Goal: Book appointment/travel/reservation

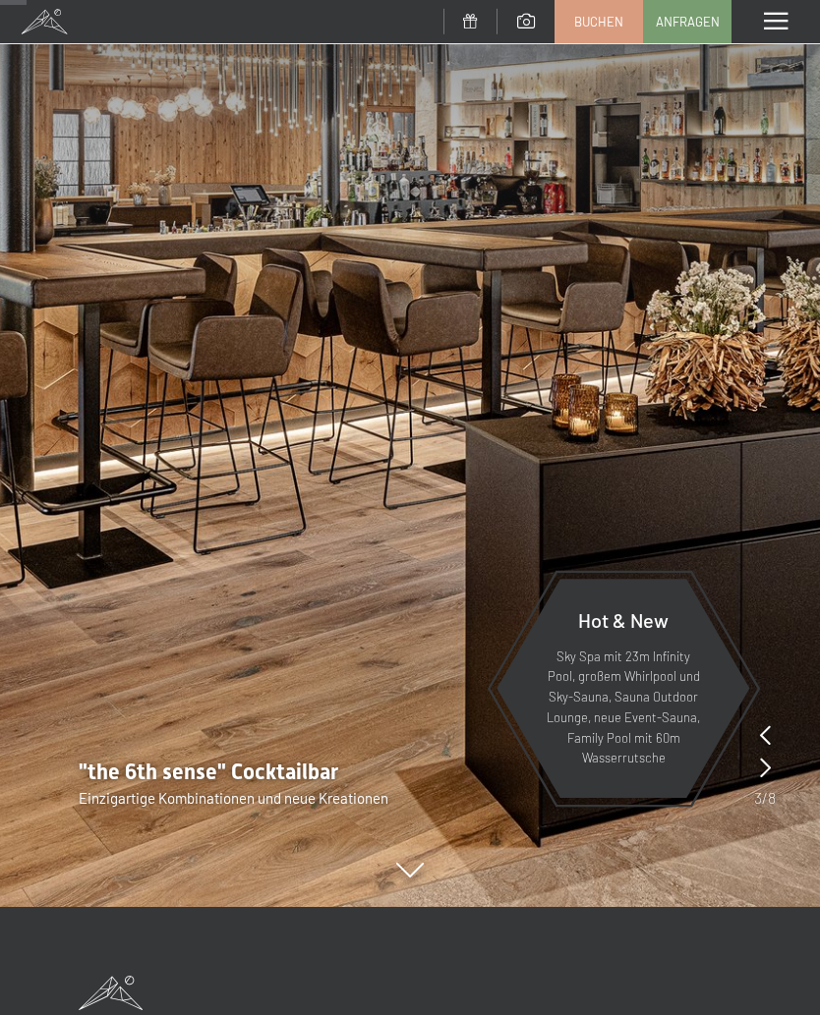
scroll to position [238, 0]
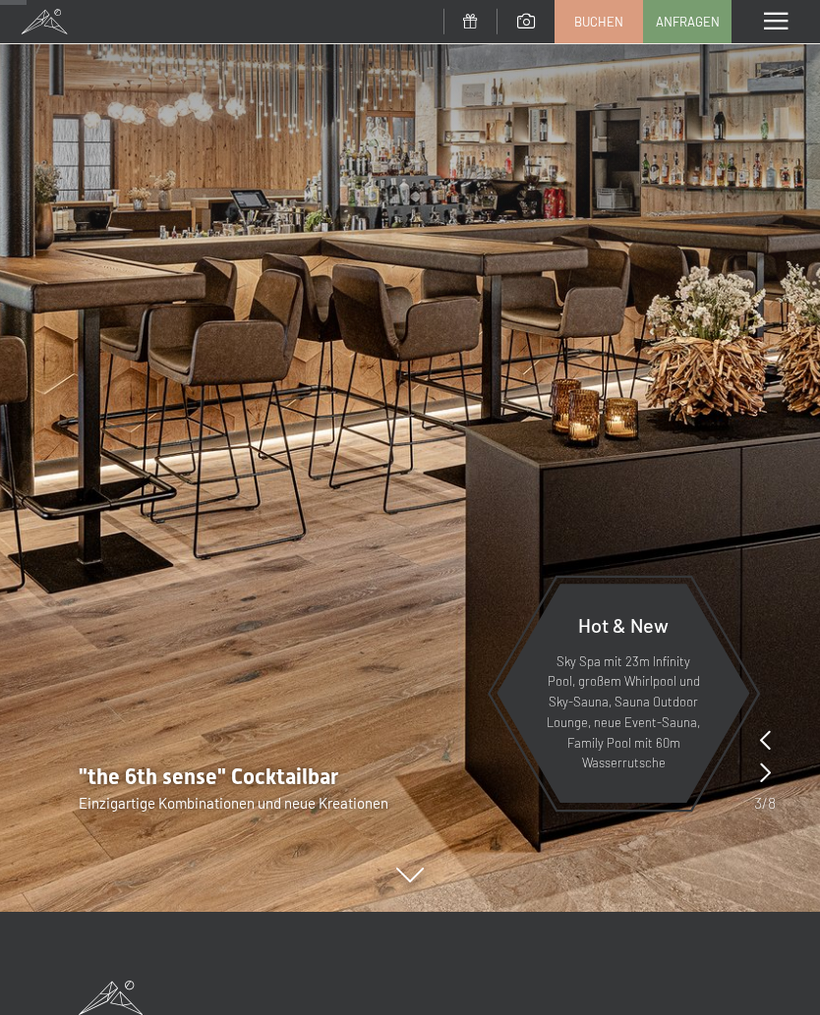
click at [776, 20] on span at bounding box center [776, 22] width 24 height 18
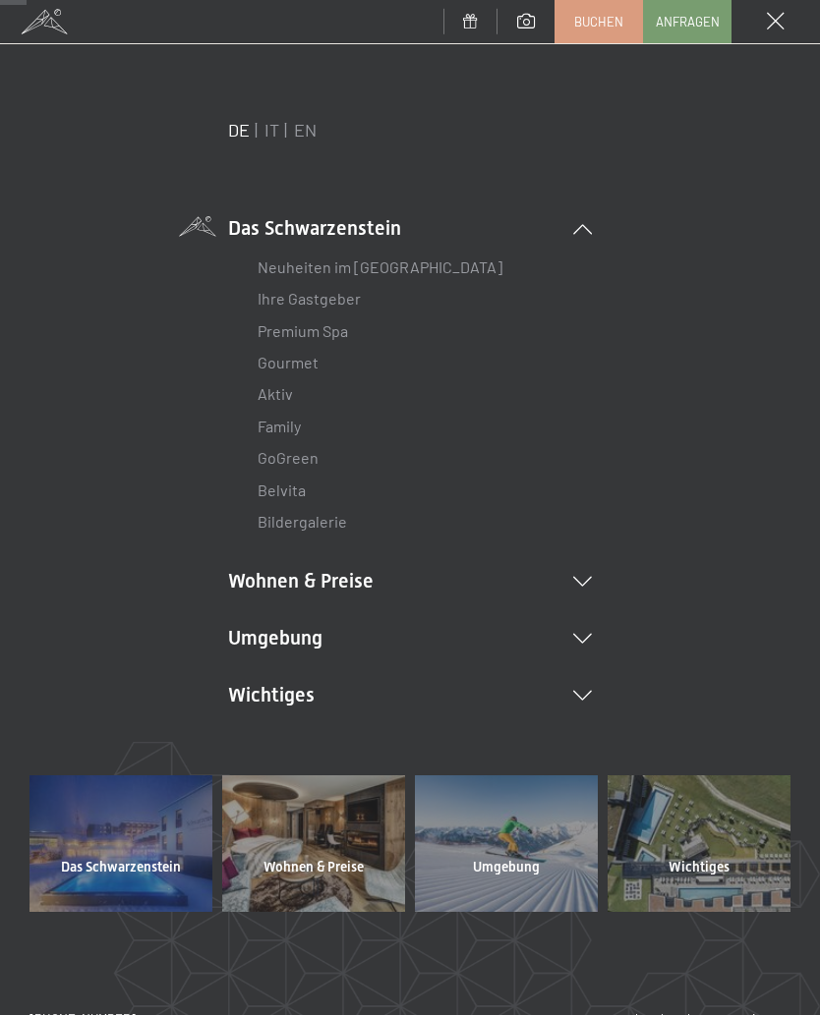
click at [347, 585] on li "Wohnen & Preise Inklusivleistungen Zimmer & Preise Liste Angebote Liste Familie…" at bounding box center [410, 581] width 364 height 28
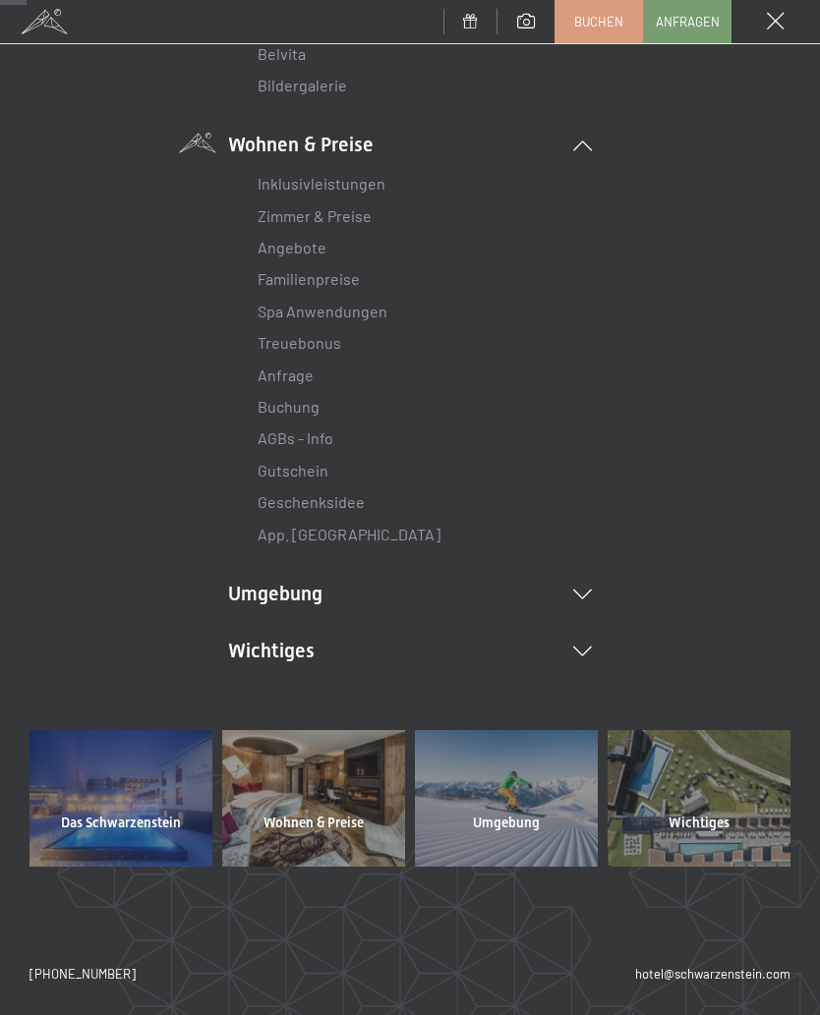
scroll to position [435, 0]
click at [334, 776] on div at bounding box center [313, 799] width 183 height 137
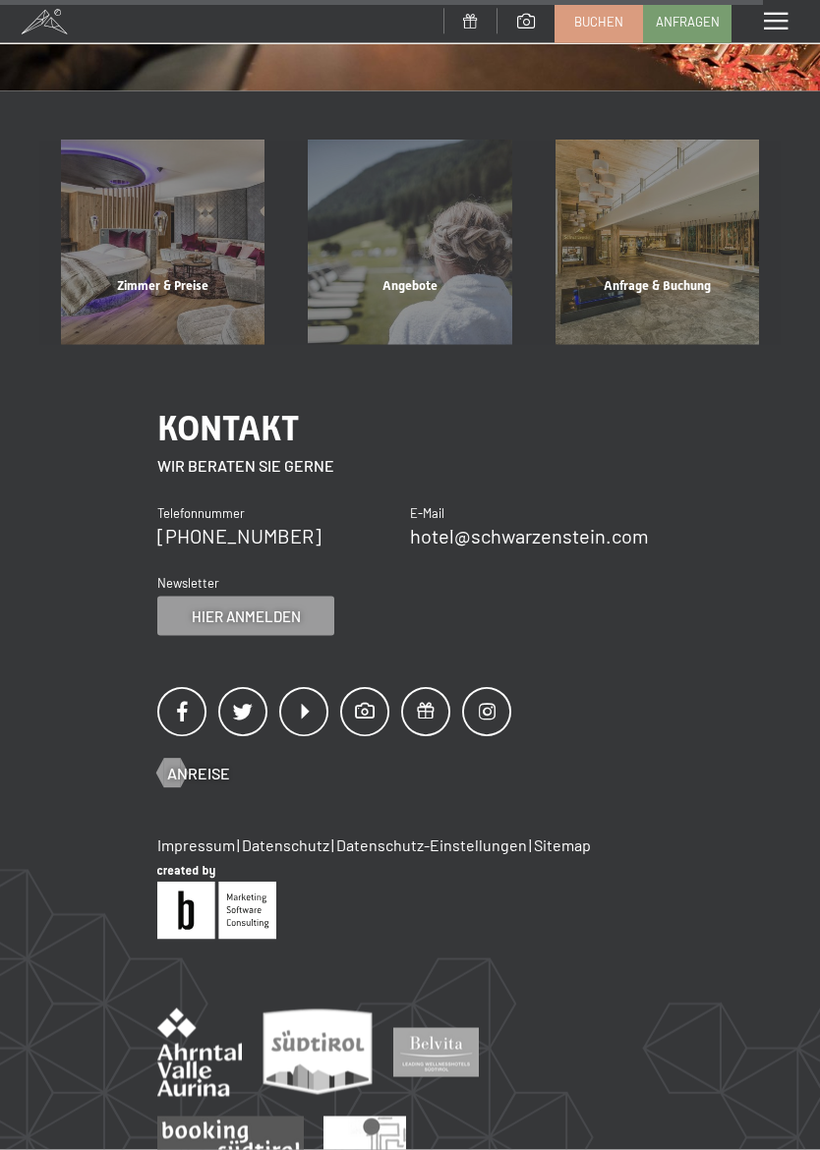
scroll to position [1821, 0]
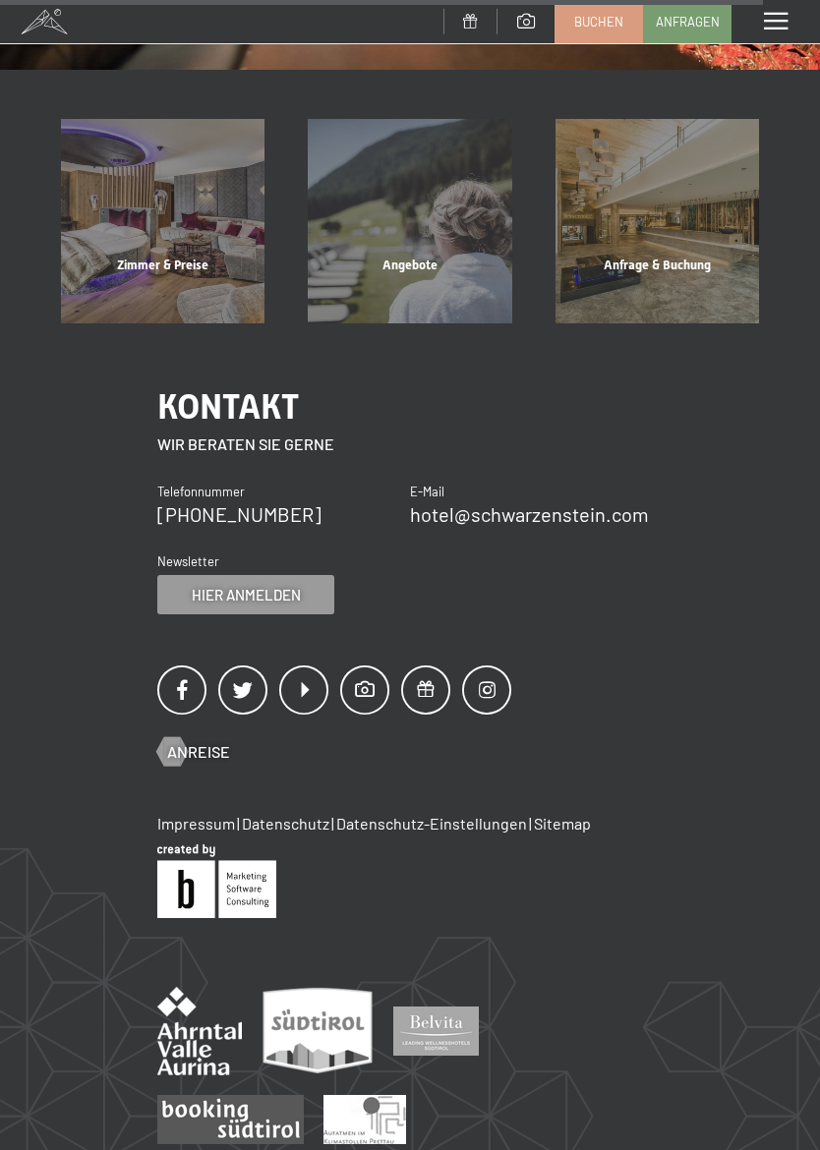
click at [166, 258] on span "Zimmer & Preise" at bounding box center [162, 265] width 91 height 15
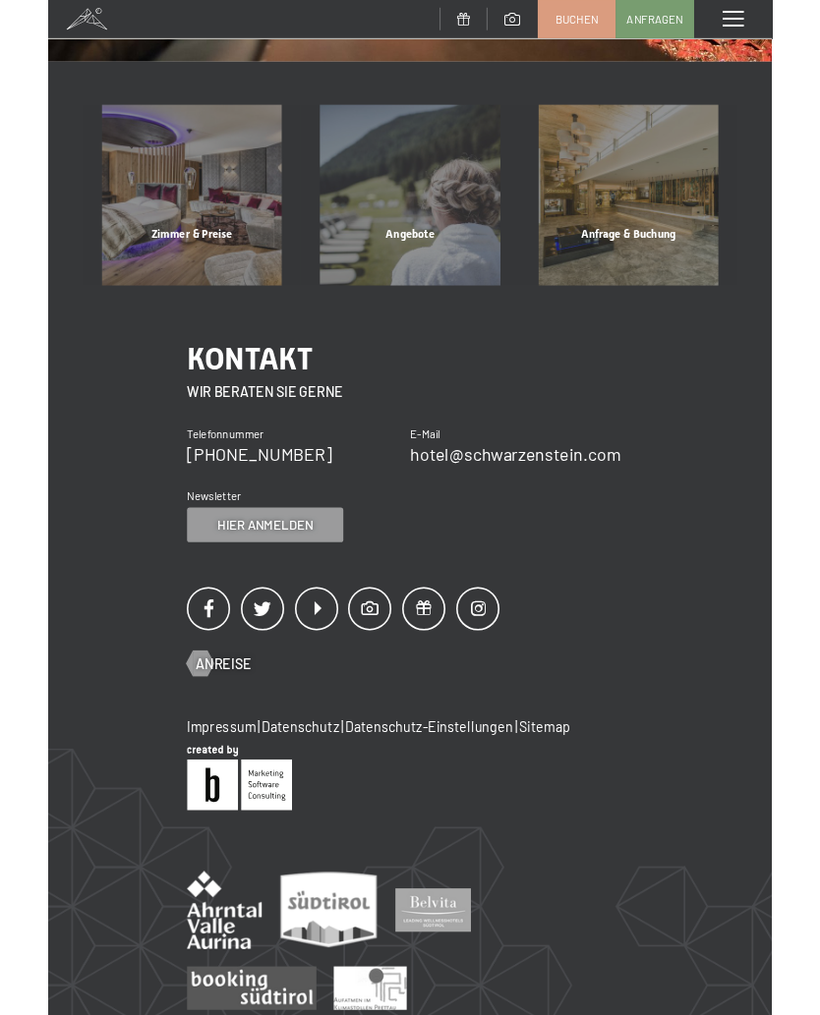
scroll to position [0, 0]
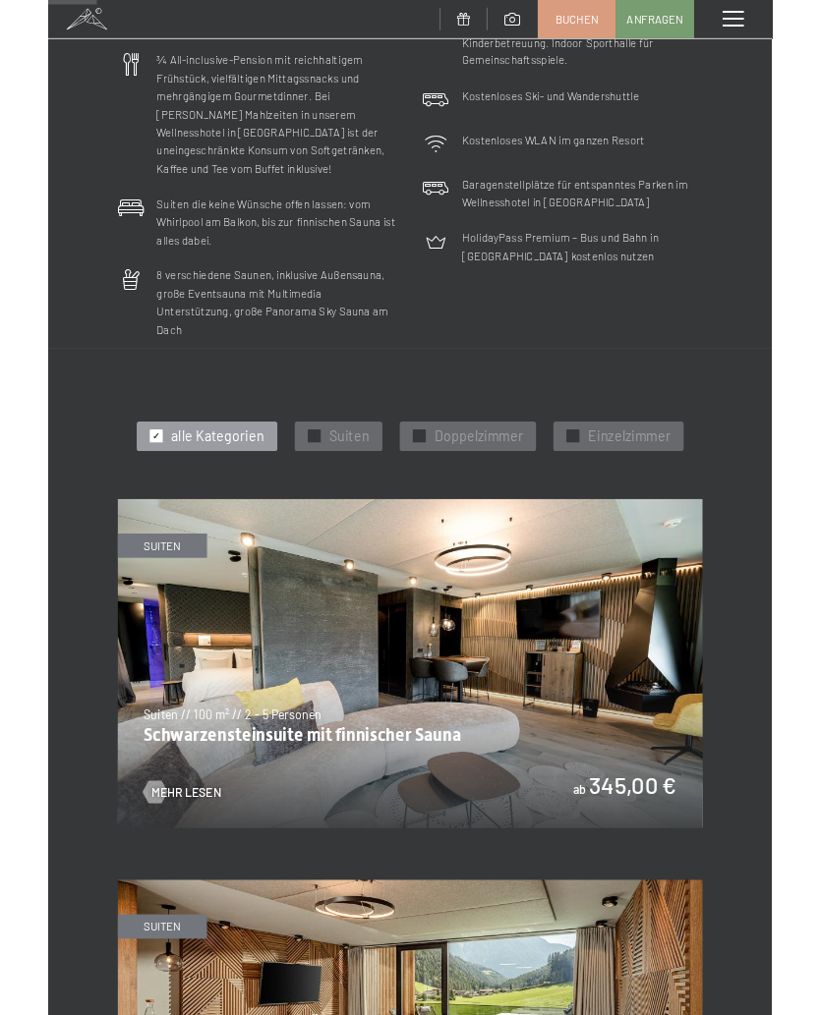
scroll to position [478, 0]
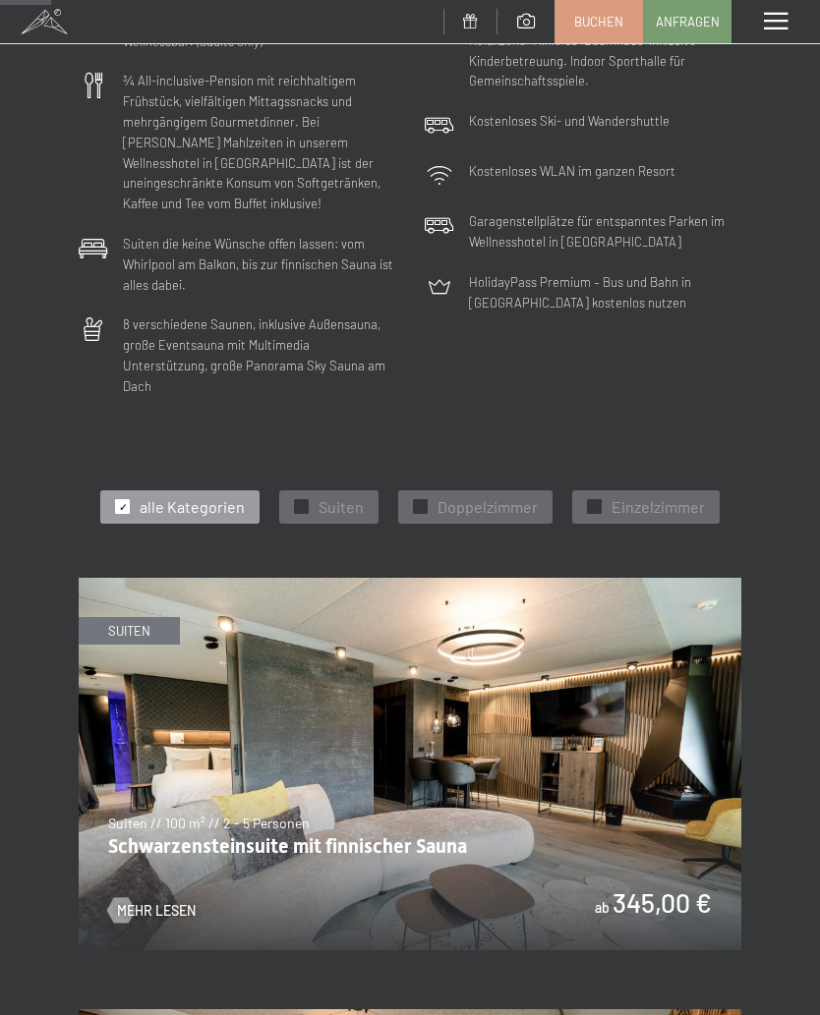
click at [465, 496] on span "Doppelzimmer" at bounding box center [487, 507] width 100 height 22
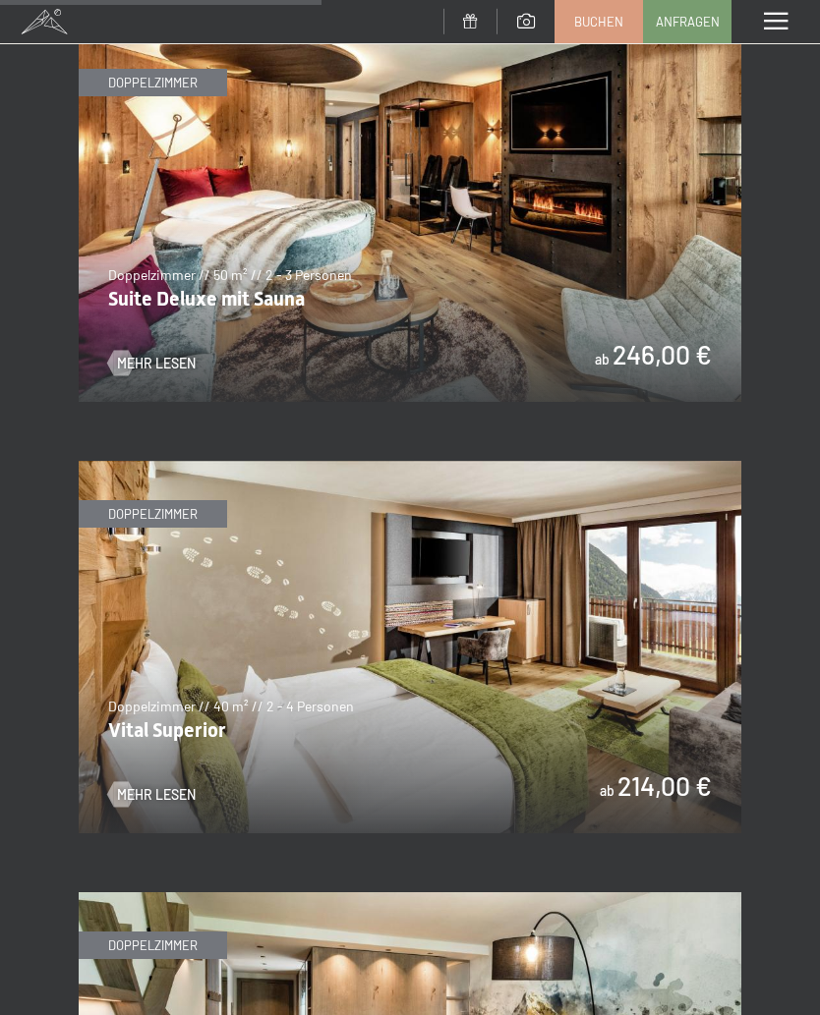
scroll to position [1457, 0]
click at [530, 479] on img at bounding box center [410, 648] width 663 height 373
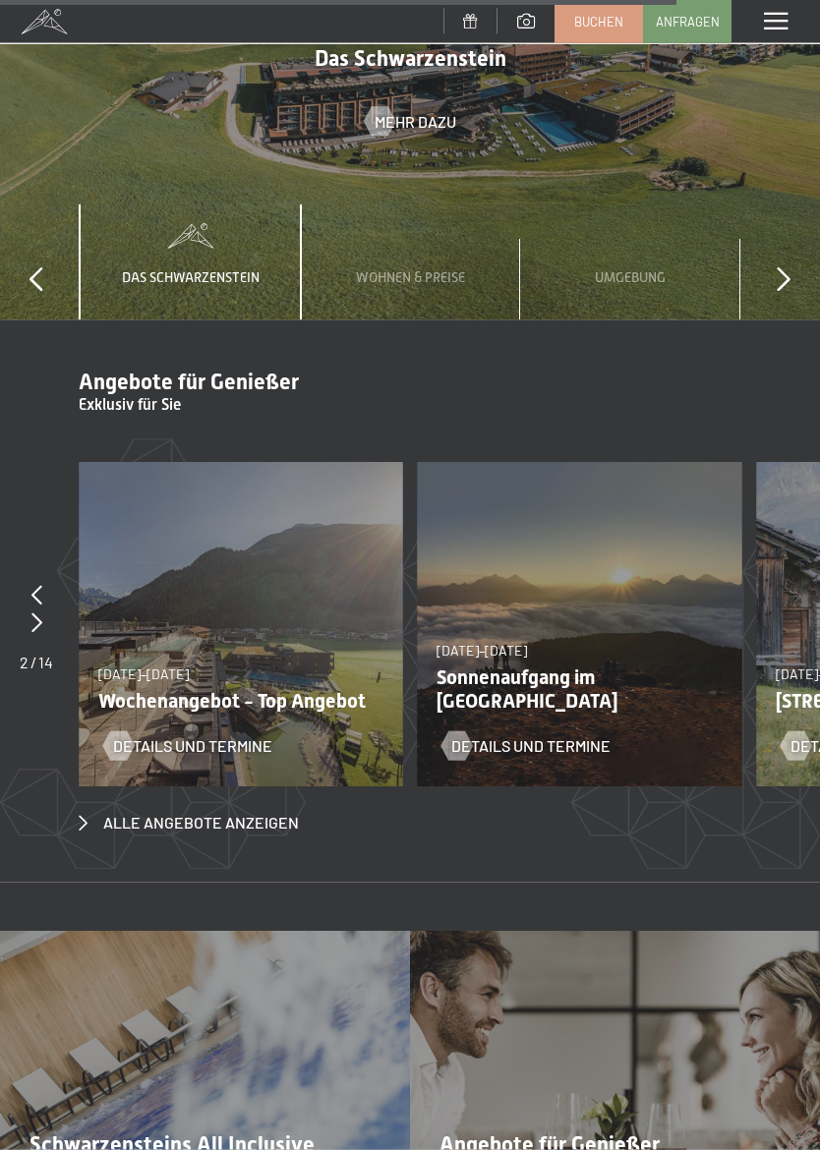
scroll to position [6072, 0]
click at [42, 608] on div at bounding box center [36, 622] width 33 height 28
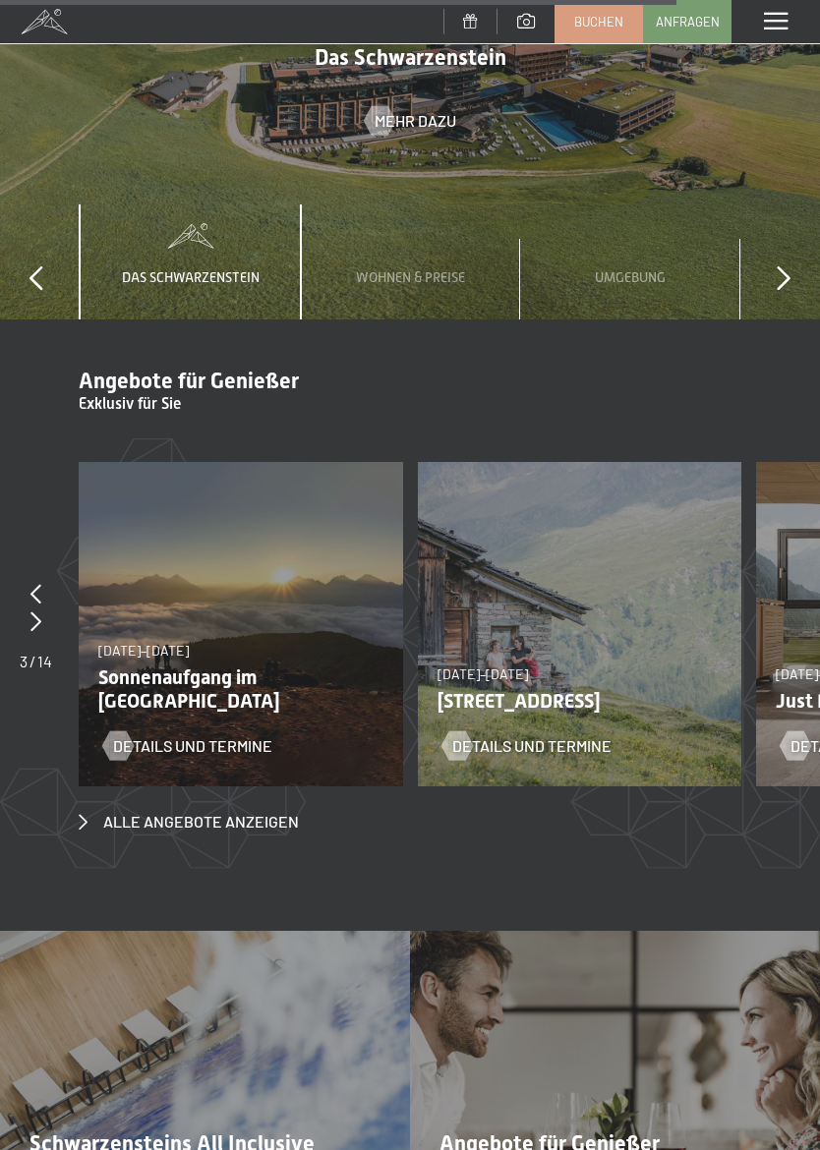
click at [44, 608] on div at bounding box center [36, 622] width 32 height 28
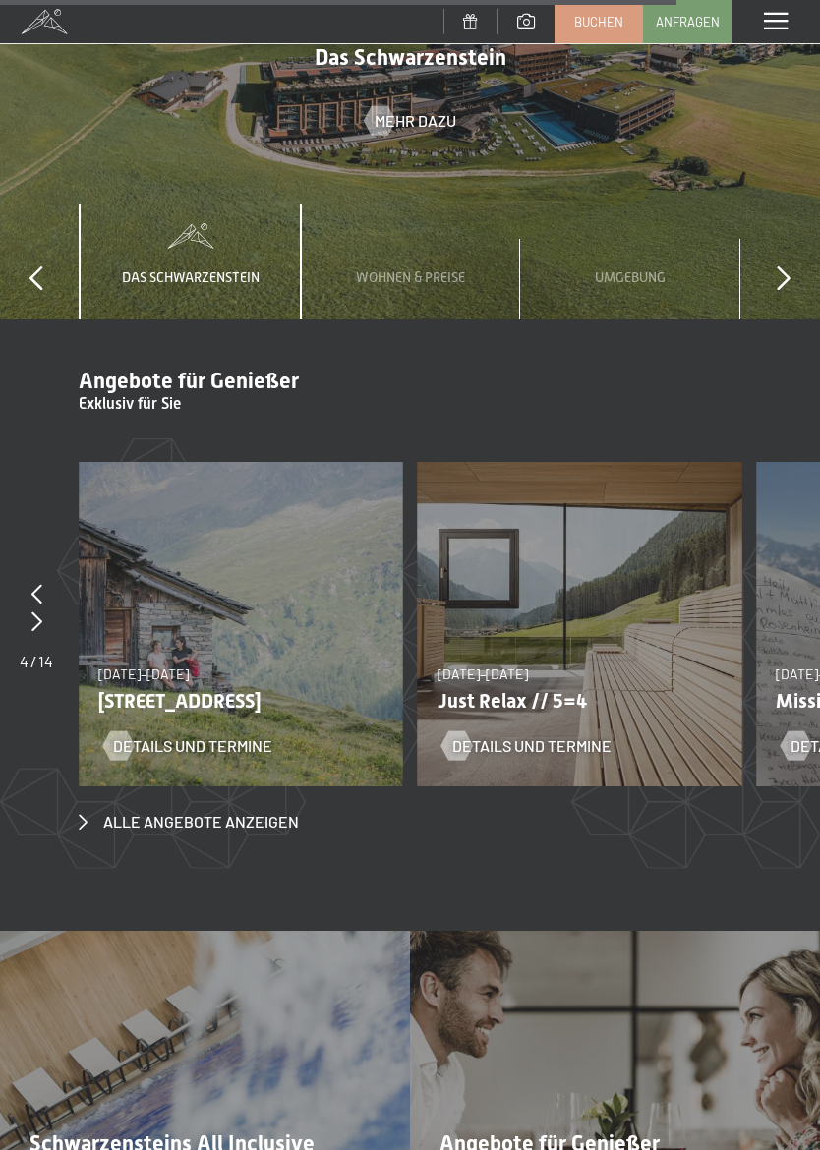
click at [29, 608] on div at bounding box center [36, 622] width 33 height 28
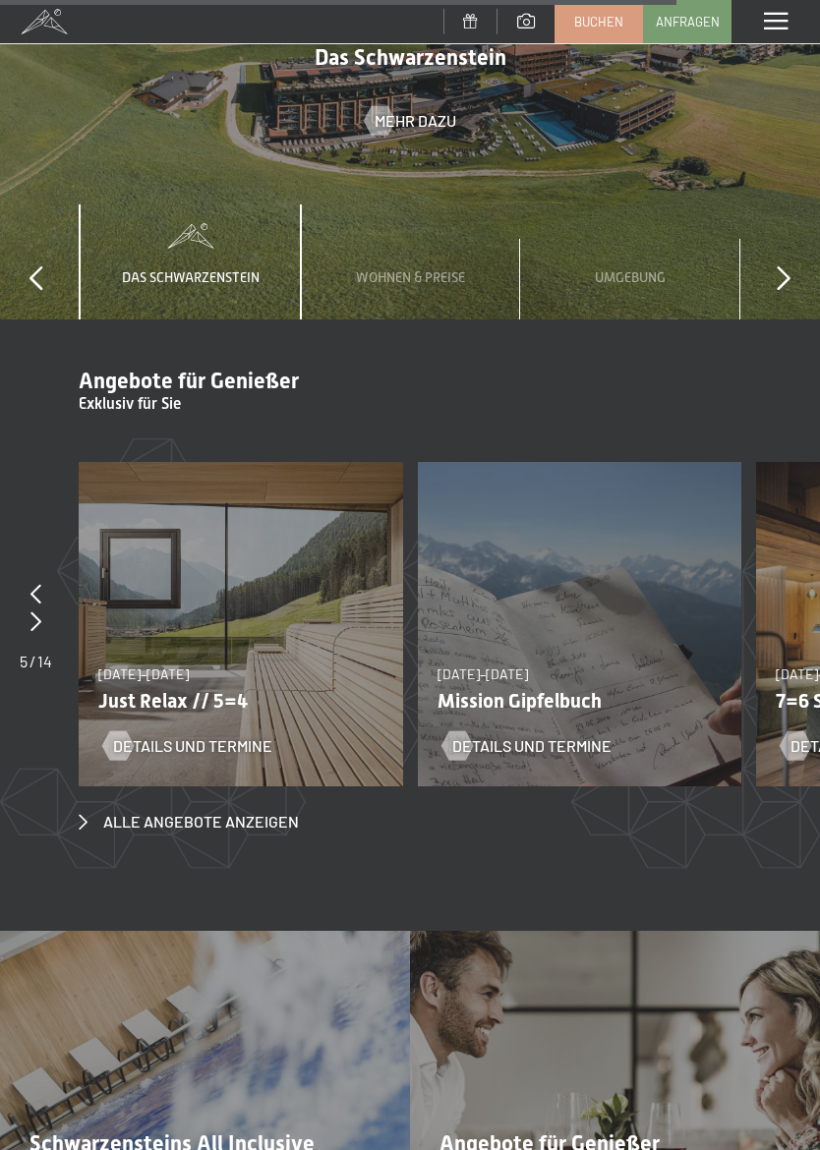
click at [29, 608] on div at bounding box center [36, 622] width 32 height 28
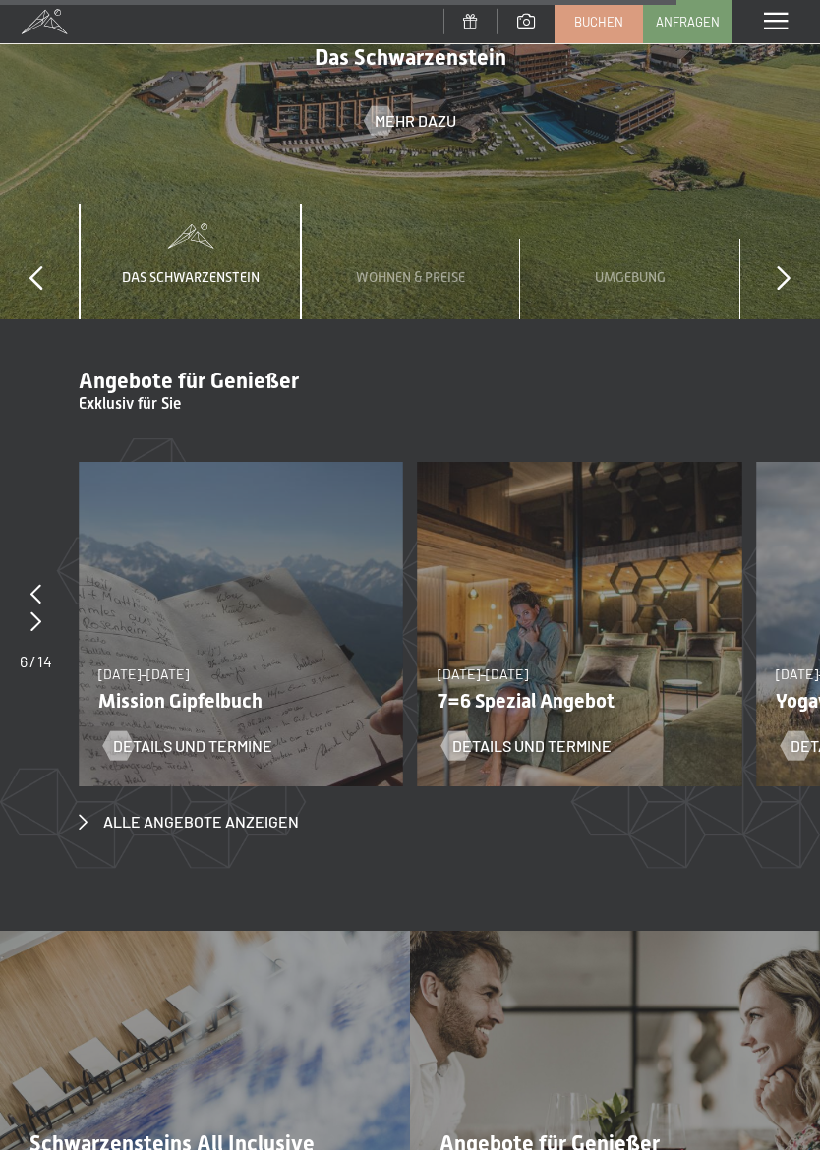
click at [42, 608] on div at bounding box center [36, 622] width 32 height 28
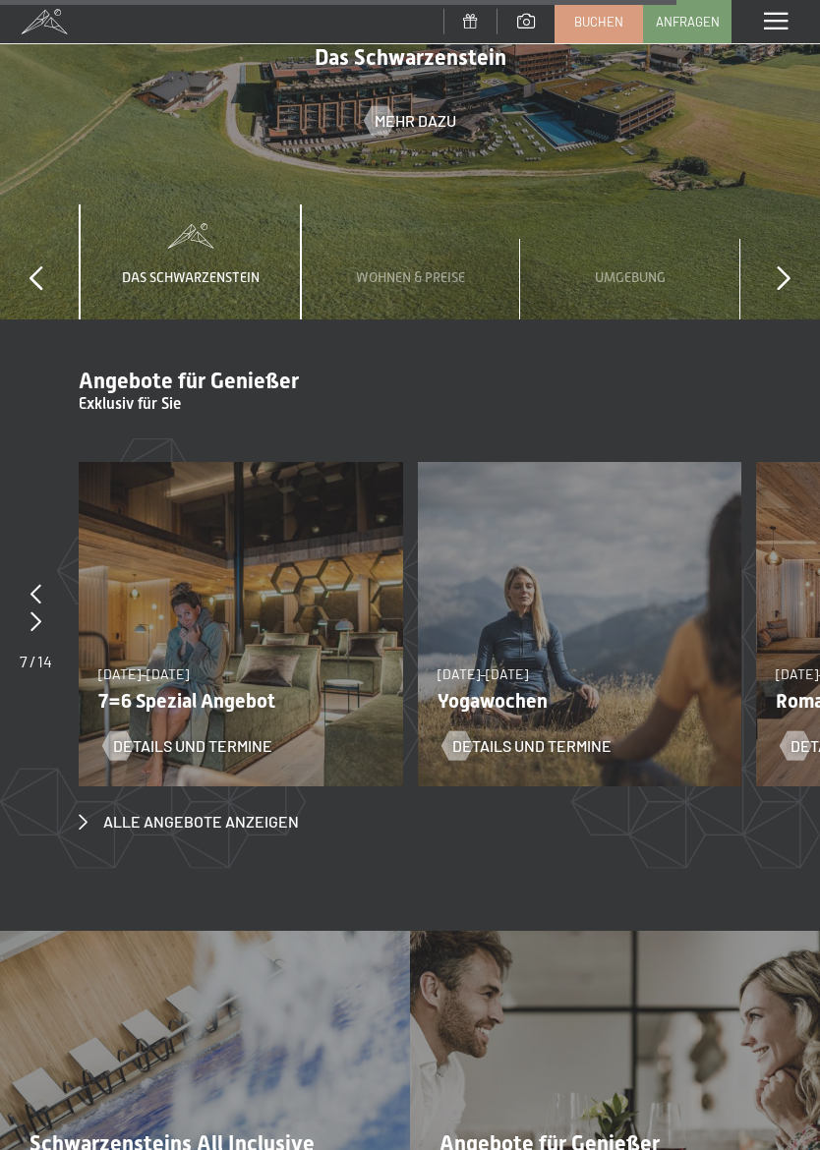
click at [32, 611] on icon at bounding box center [35, 621] width 11 height 20
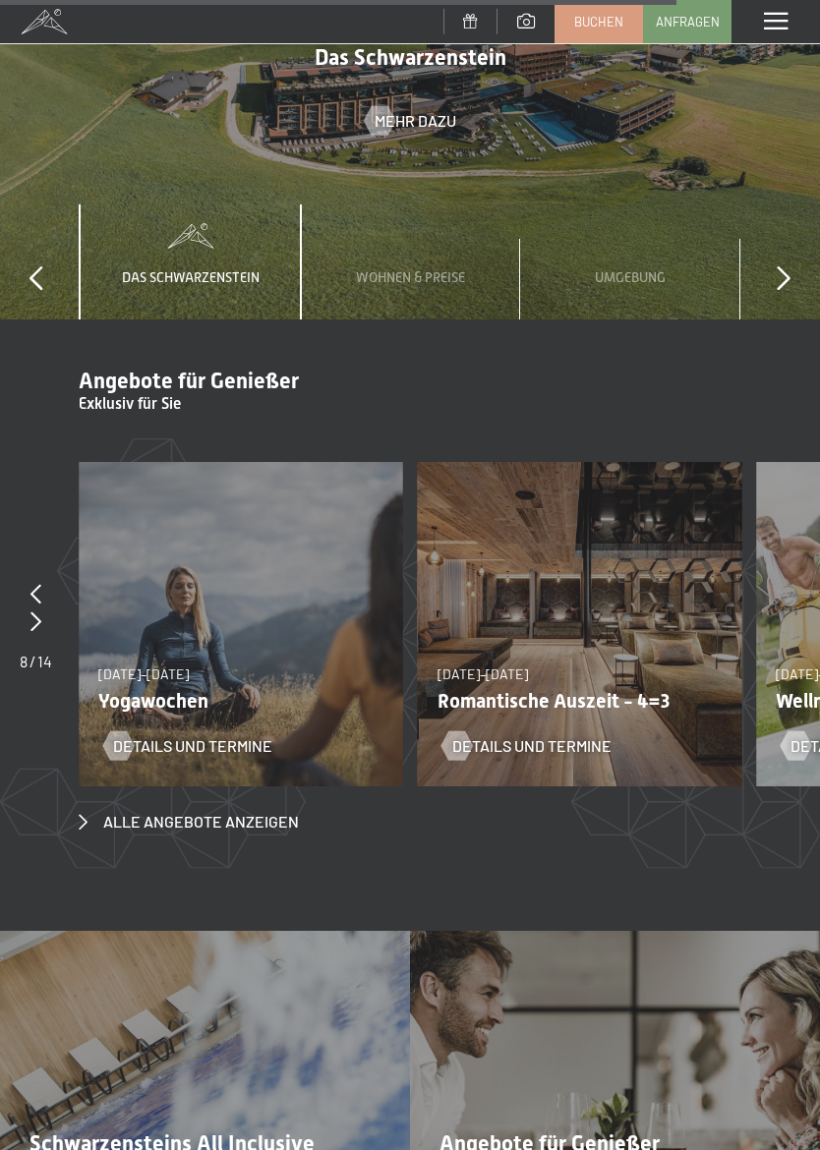
click at [566, 689] on p "Romantische Auszeit - 4=3" at bounding box center [572, 701] width 270 height 24
click at [549, 735] on span "Details und Termine" at bounding box center [531, 746] width 159 height 22
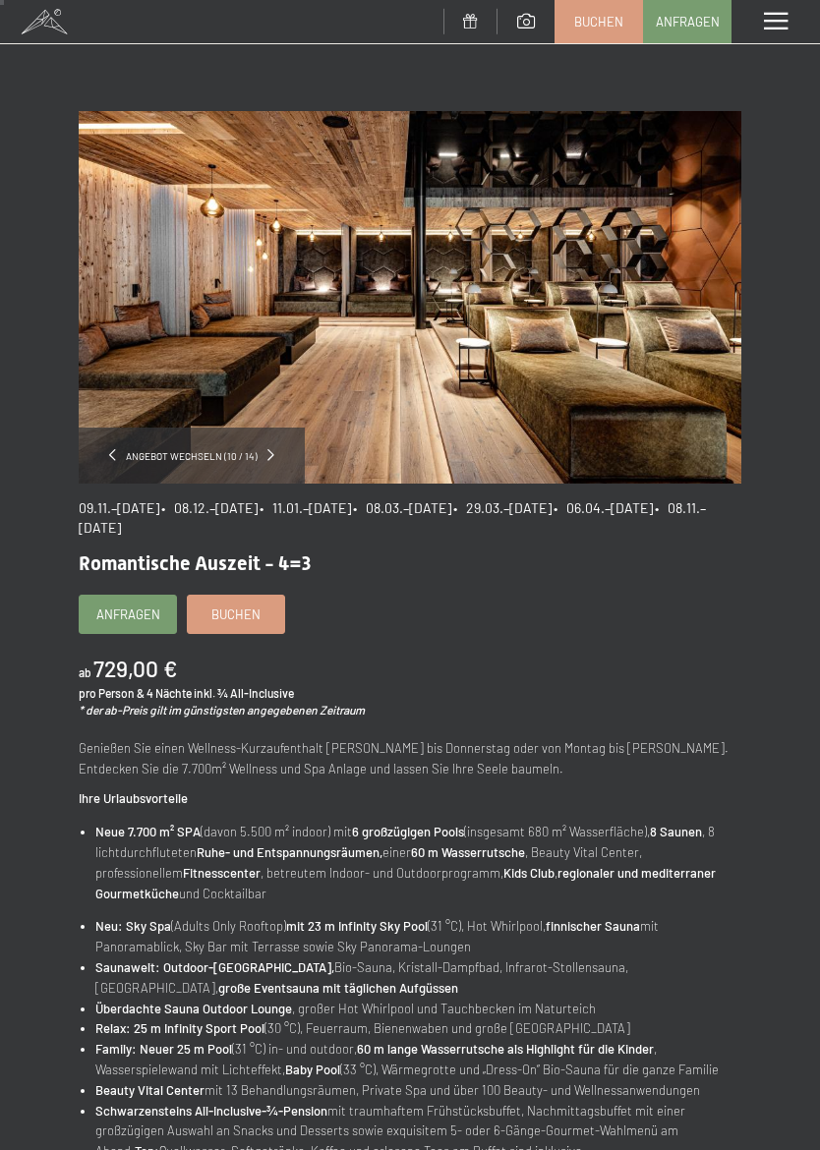
scroll to position [18, 0]
click at [136, 610] on span "Anfragen" at bounding box center [128, 614] width 64 height 18
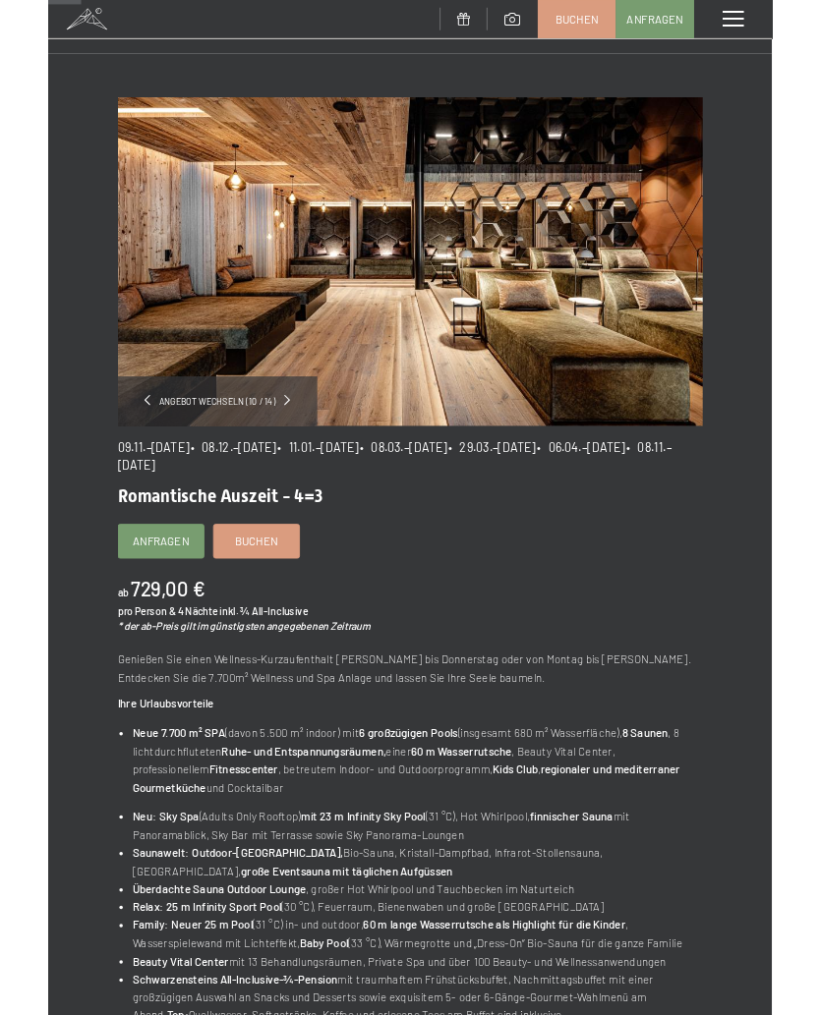
scroll to position [0, 0]
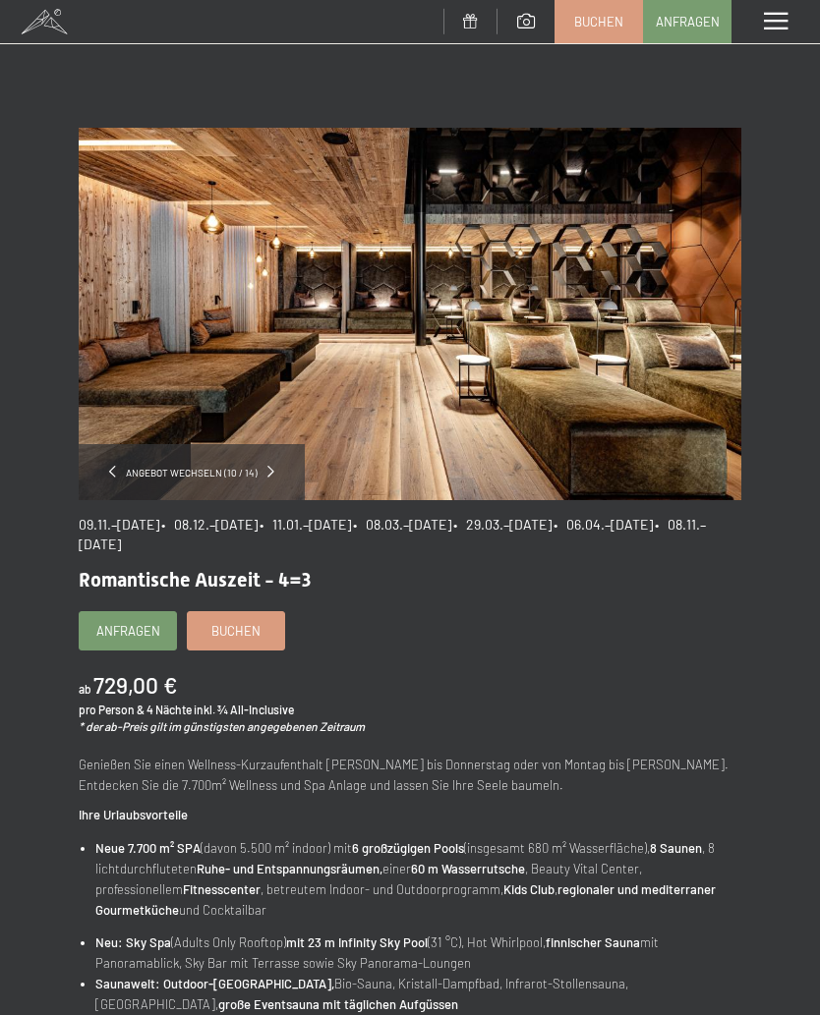
click at [239, 629] on span "Buchen" at bounding box center [235, 631] width 49 height 18
click at [132, 622] on span "Anfragen" at bounding box center [128, 631] width 64 height 18
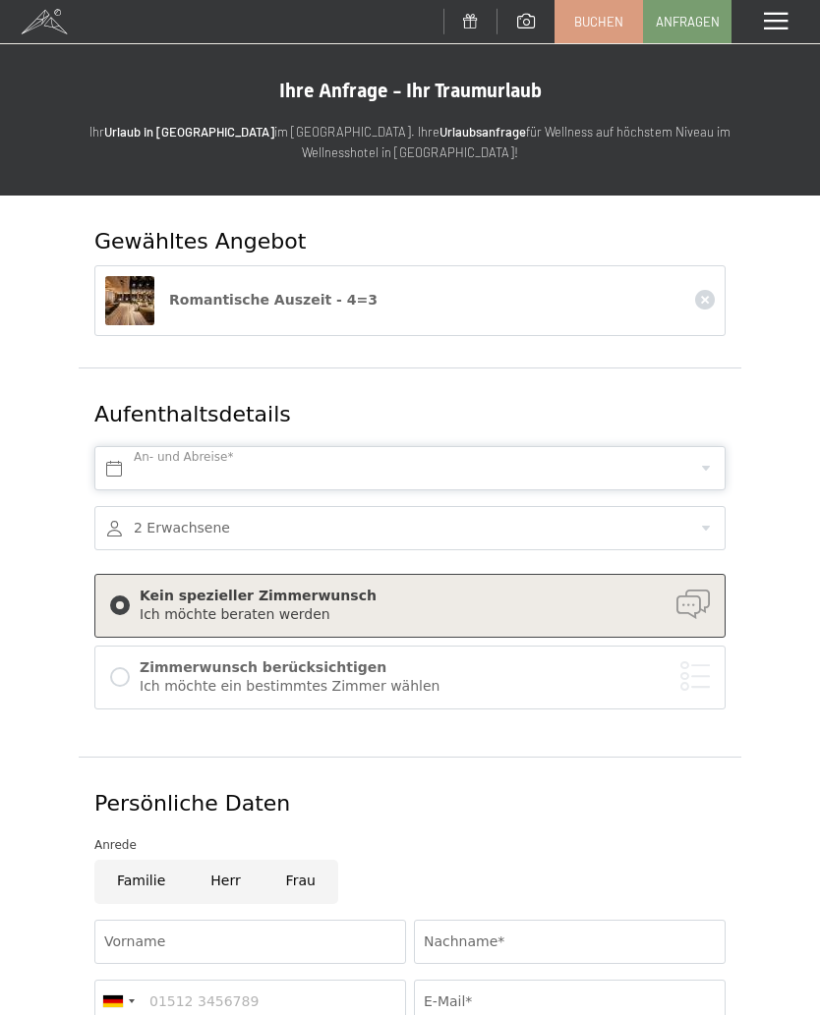
click at [113, 457] on input "text" at bounding box center [409, 468] width 631 height 44
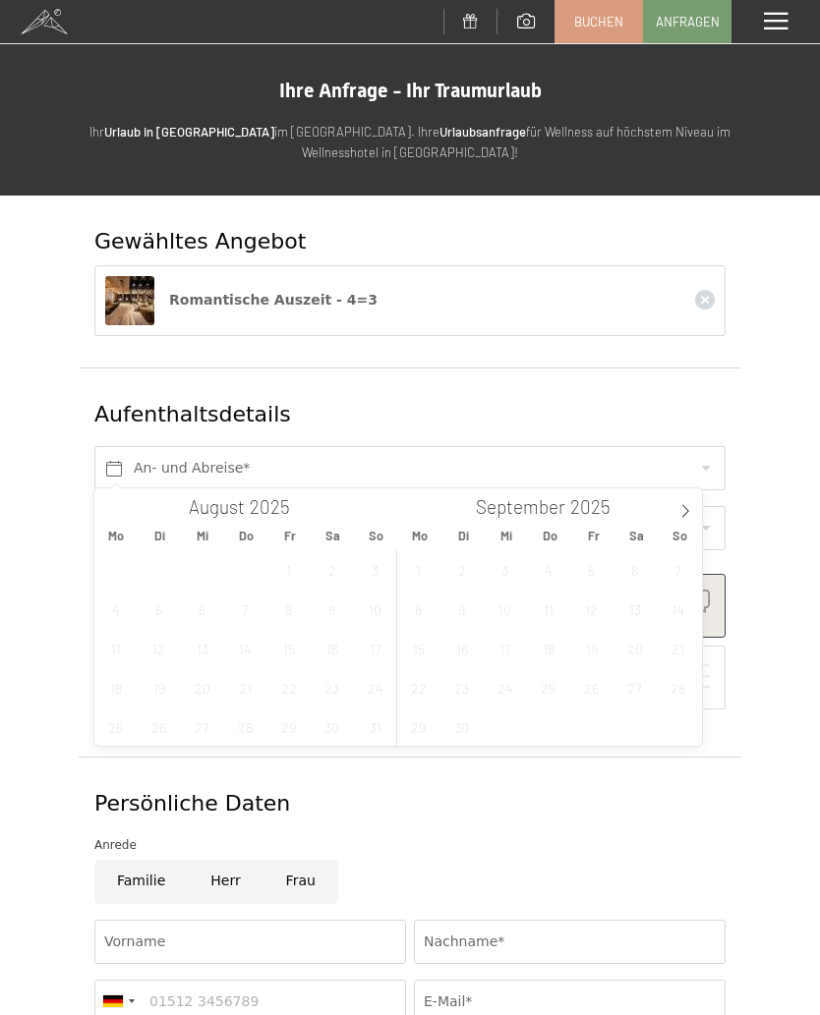
click at [688, 509] on icon at bounding box center [685, 511] width 14 height 14
click at [687, 511] on icon at bounding box center [685, 511] width 14 height 14
click at [688, 507] on icon at bounding box center [685, 511] width 14 height 14
click at [685, 509] on icon at bounding box center [685, 511] width 14 height 14
type input "2026"
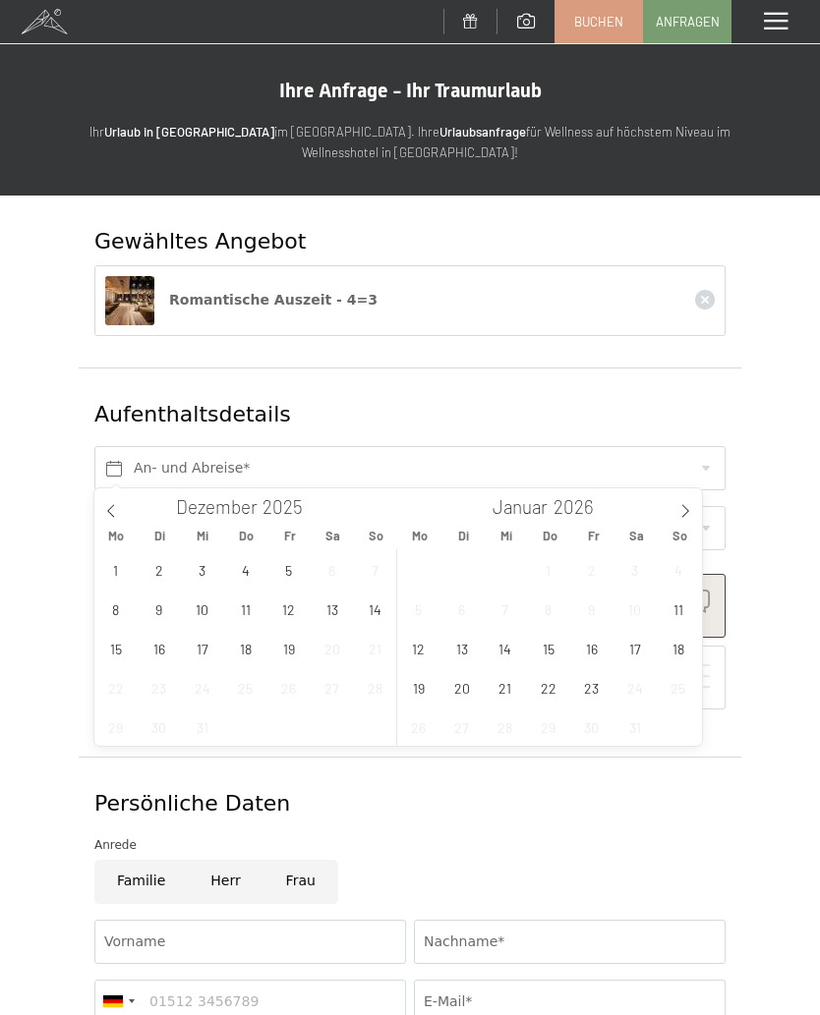
click at [688, 510] on icon at bounding box center [685, 511] width 14 height 14
type input "2026"
click at [687, 511] on icon at bounding box center [685, 511] width 14 height 14
click at [678, 683] on span "22" at bounding box center [678, 687] width 38 height 38
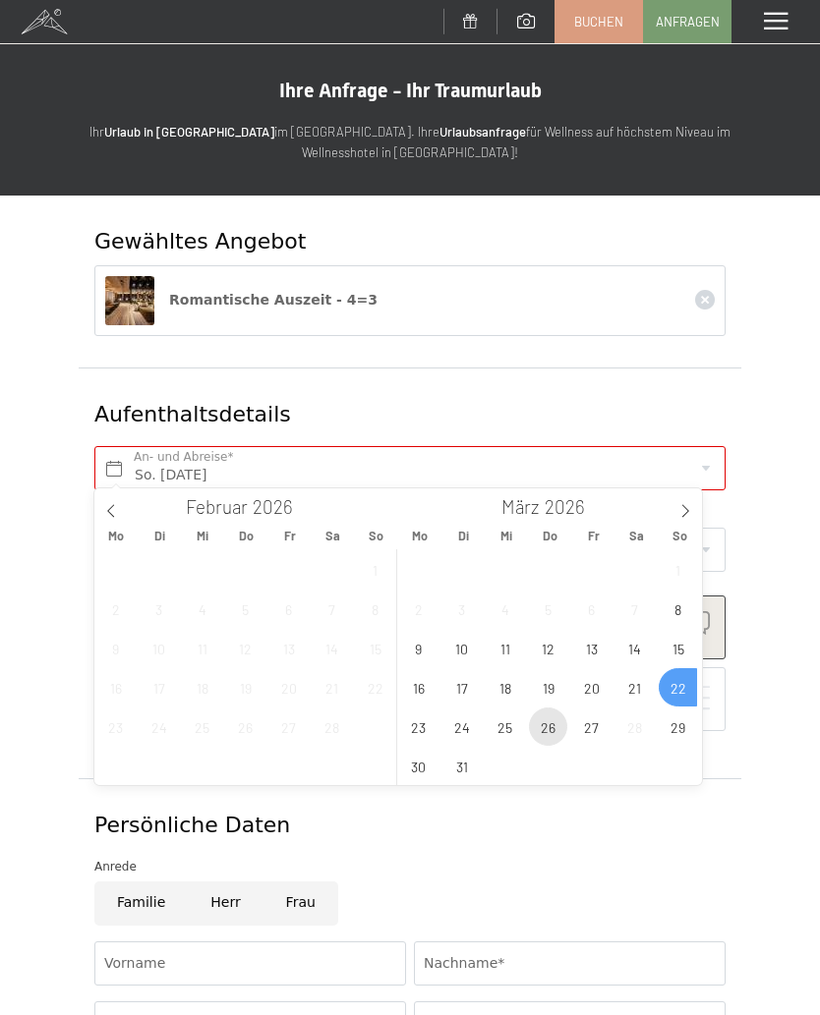
click at [553, 725] on span "26" at bounding box center [548, 727] width 38 height 38
type input "So. 22.03.2026 - Do. 26.03.2026"
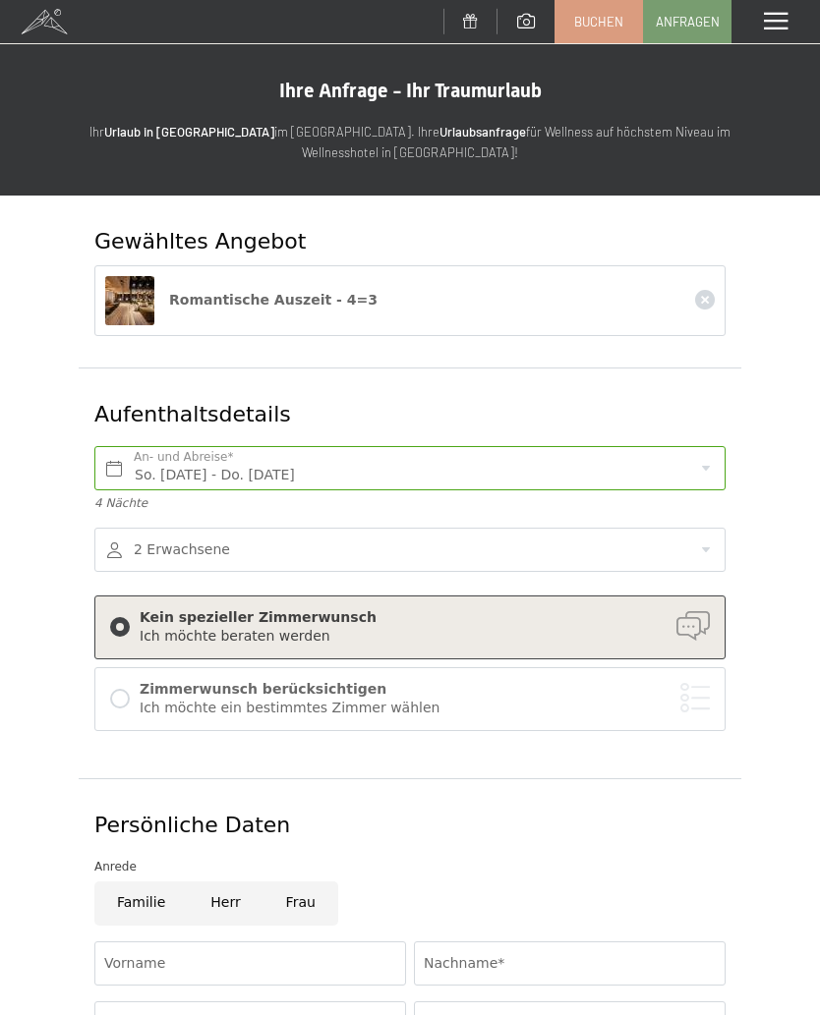
click at [127, 612] on div "Kein spezieller Zimmerwunsch Ich möchte beraten werden" at bounding box center [410, 628] width 600 height 42
click at [123, 694] on div at bounding box center [120, 699] width 20 height 20
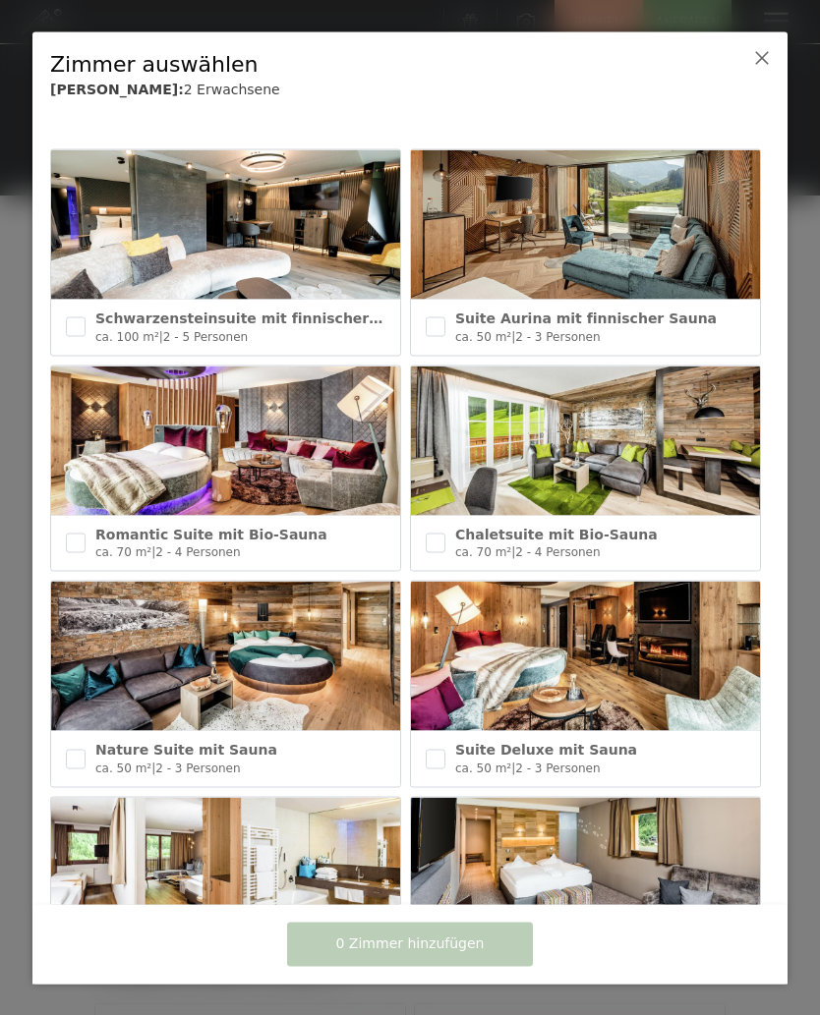
click at [817, 452] on div at bounding box center [410, 507] width 820 height 1015
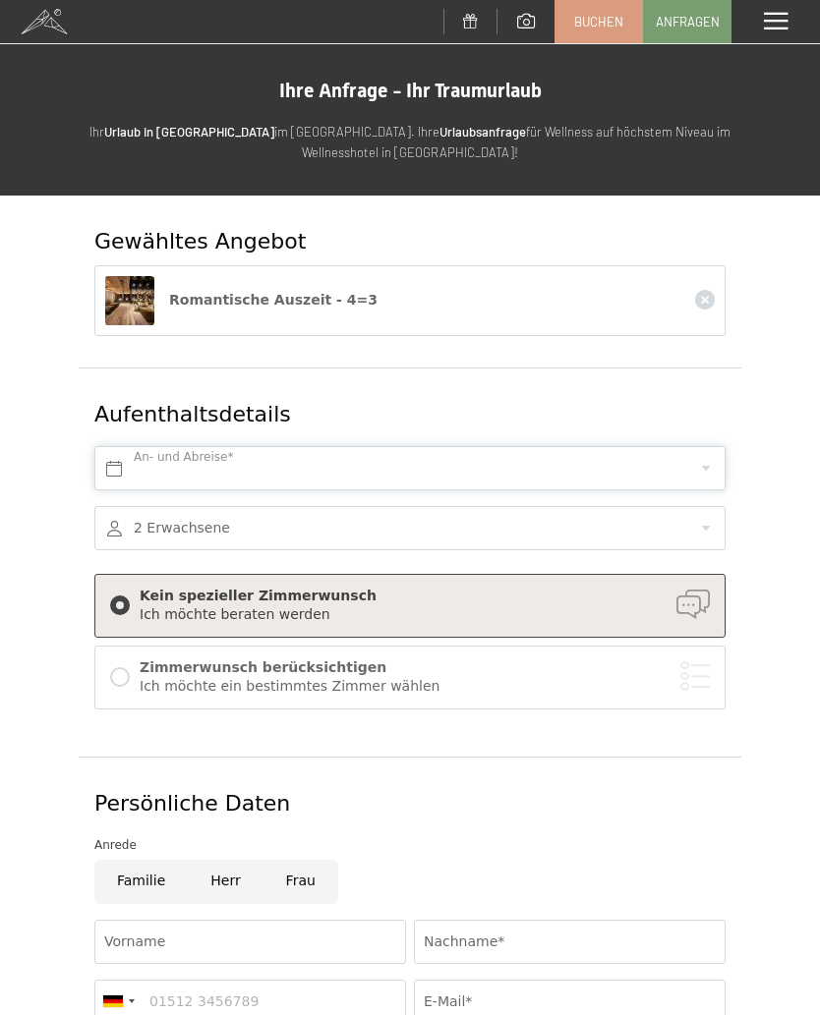
click at [117, 461] on input "text" at bounding box center [409, 468] width 631 height 44
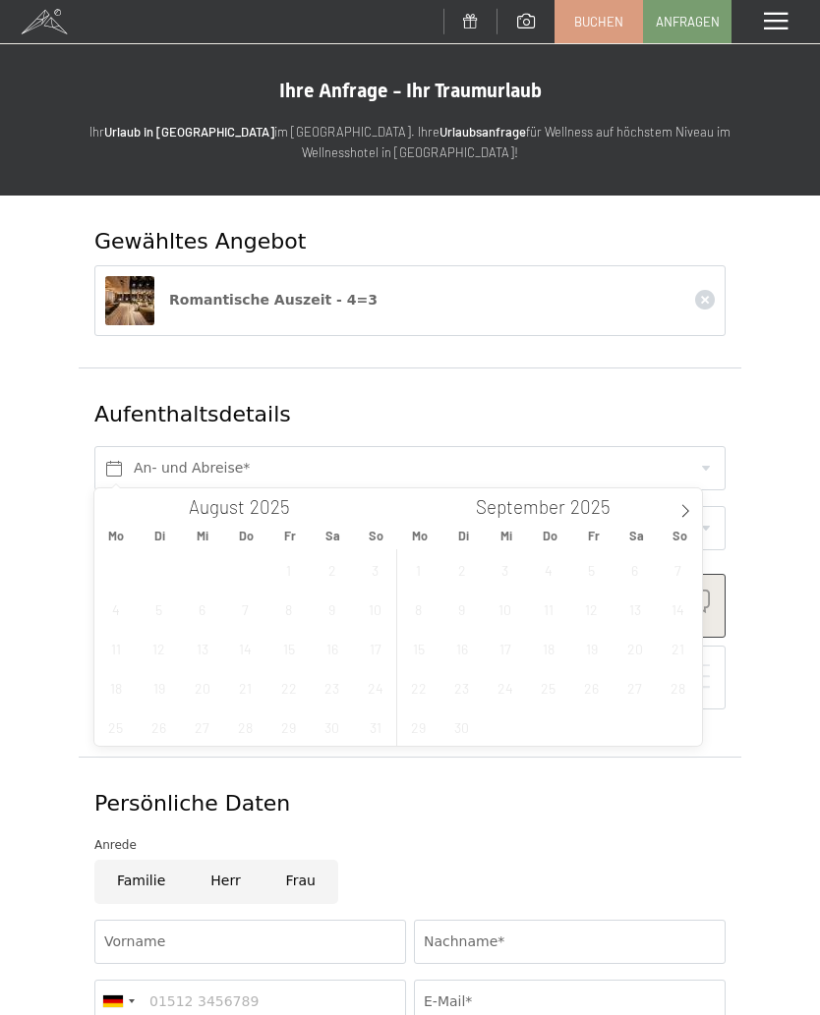
click at [681, 512] on icon at bounding box center [685, 511] width 14 height 14
click at [683, 511] on icon at bounding box center [685, 511] width 14 height 14
click at [686, 508] on icon at bounding box center [685, 511] width 14 height 14
type input "2026"
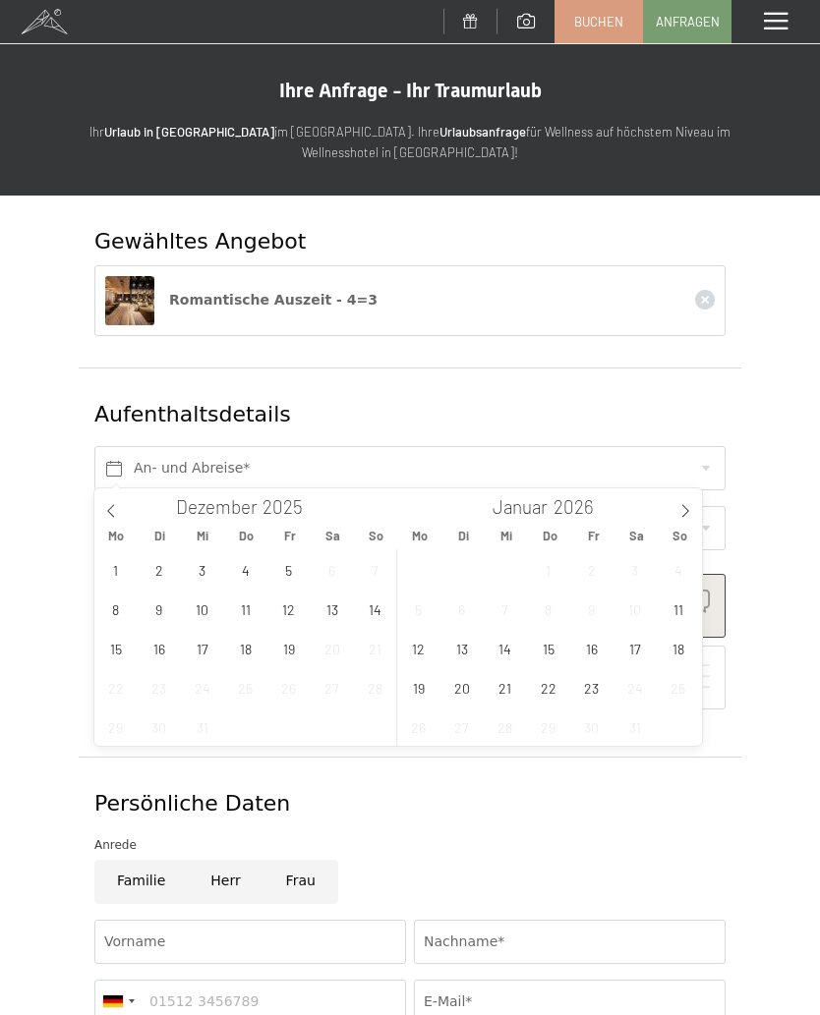
click at [685, 509] on icon at bounding box center [685, 511] width 14 height 14
type input "2026"
click at [685, 507] on icon at bounding box center [685, 511] width 14 height 14
click at [675, 683] on span "22" at bounding box center [678, 687] width 38 height 38
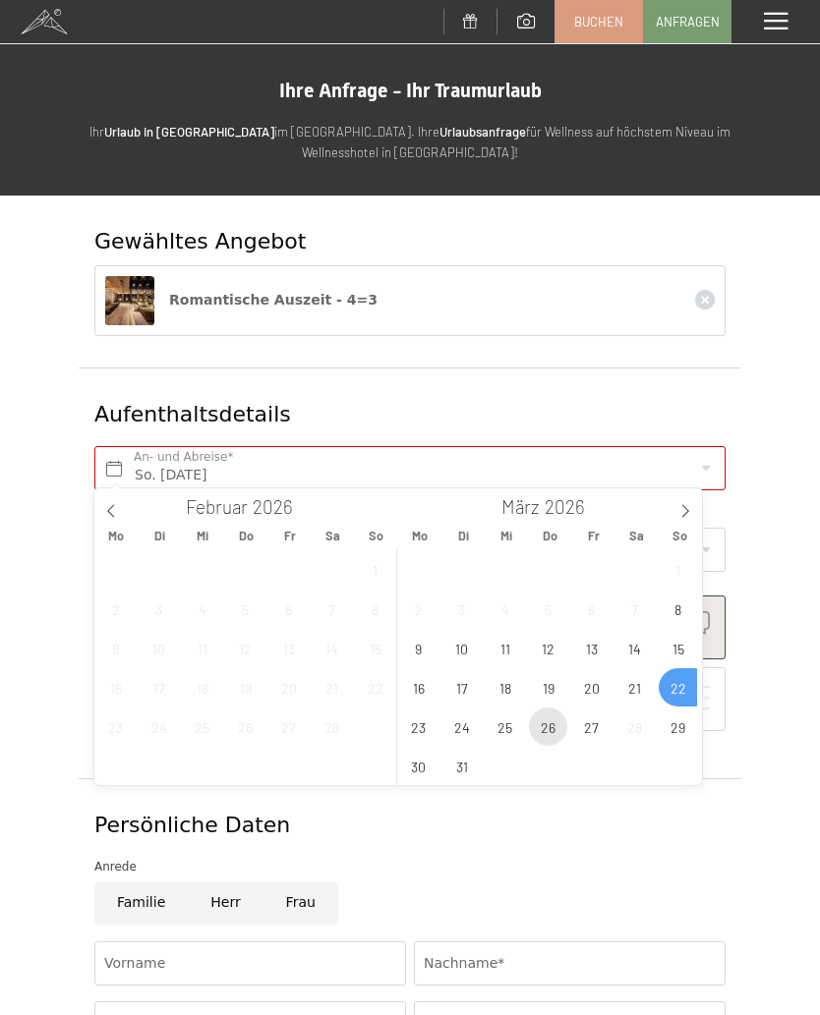
click at [554, 733] on span "26" at bounding box center [548, 727] width 38 height 38
type input "So. 22.03.2026 - Do. 26.03.2026"
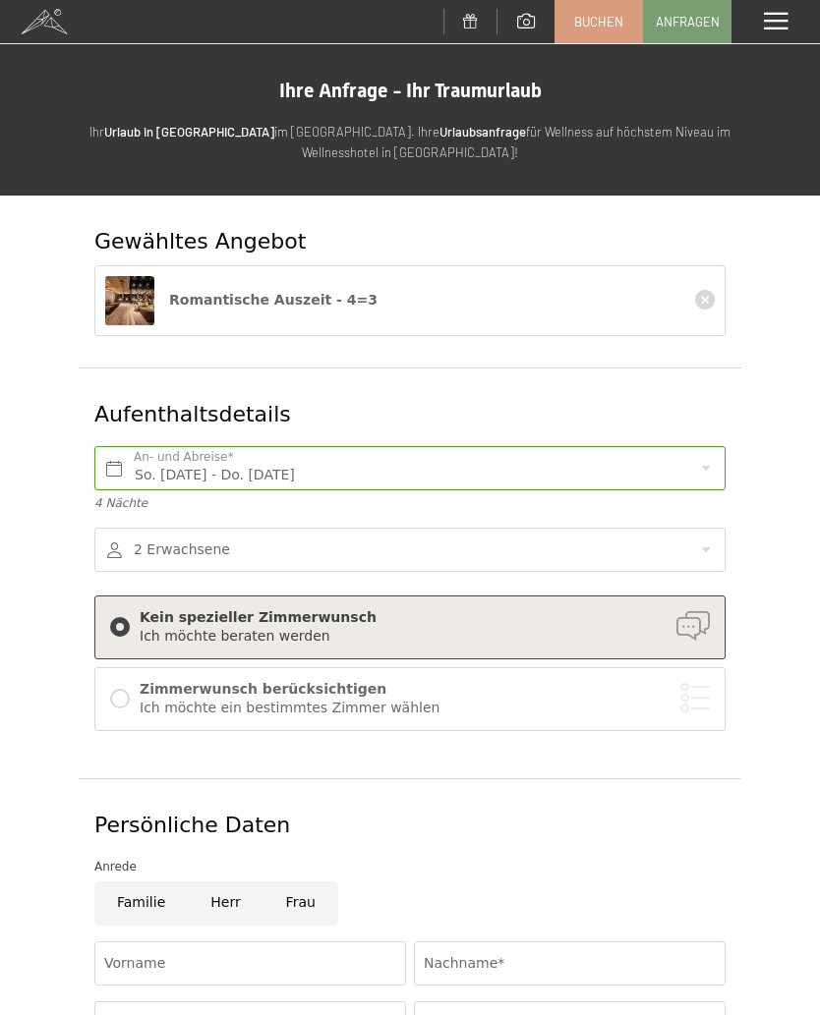
click at [124, 694] on div at bounding box center [120, 699] width 20 height 20
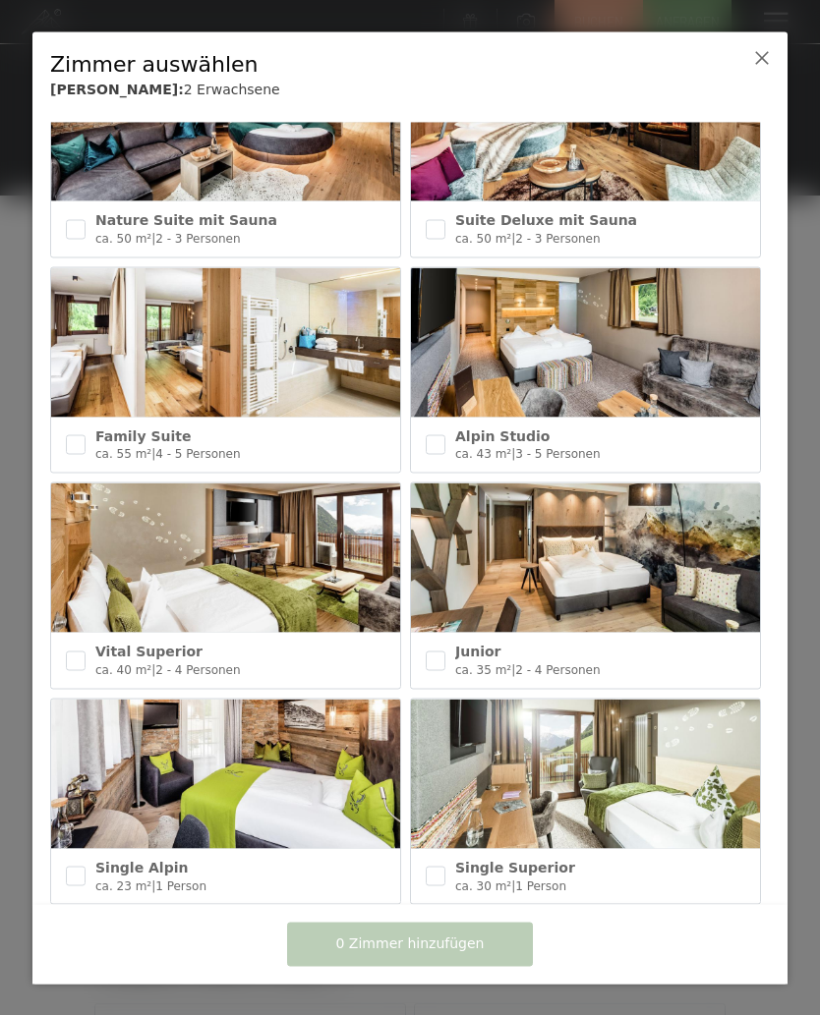
scroll to position [549, 0]
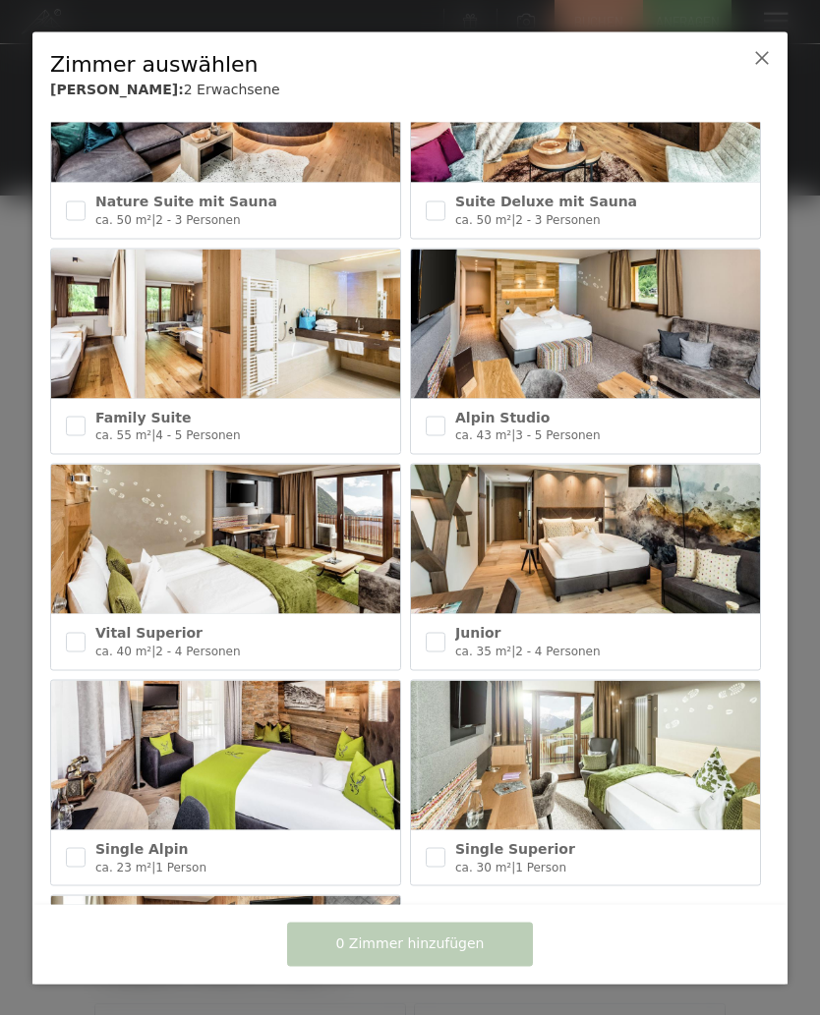
click at [102, 654] on div "Vital Superior ca. 40 m² | 2 - 4 Personen" at bounding box center [225, 641] width 349 height 55
checkbox input "true"
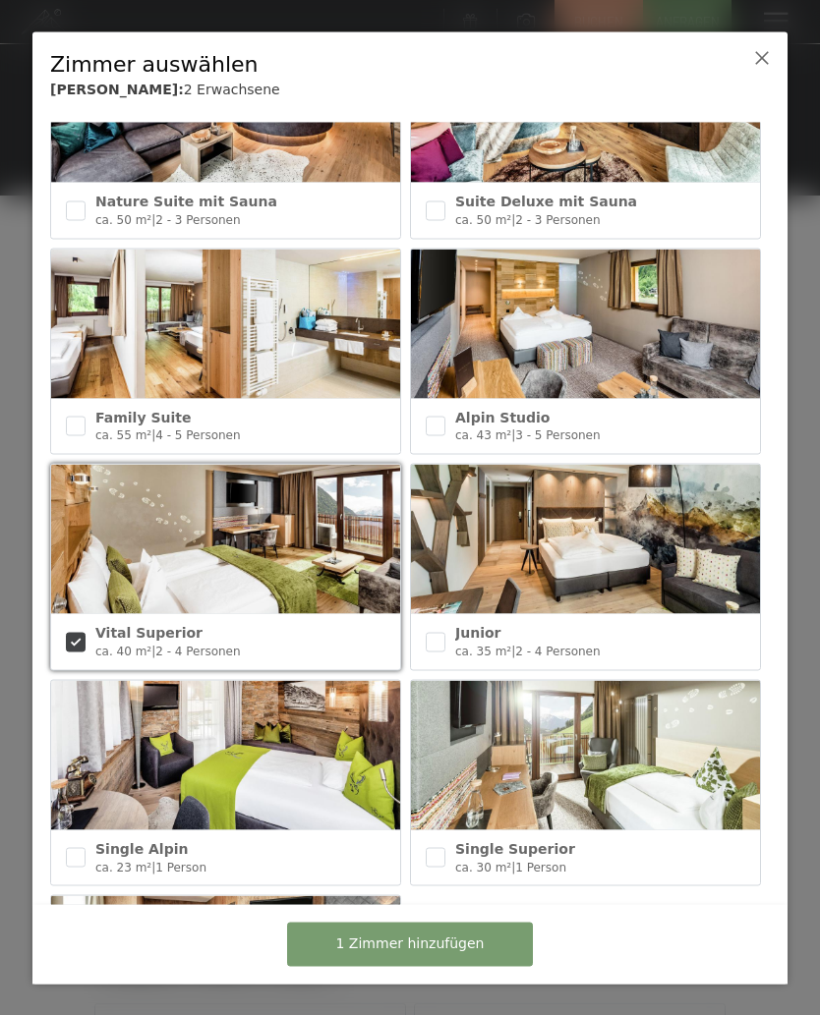
click at [439, 643] on input "checkbox" at bounding box center [436, 642] width 20 height 20
checkbox input "true"
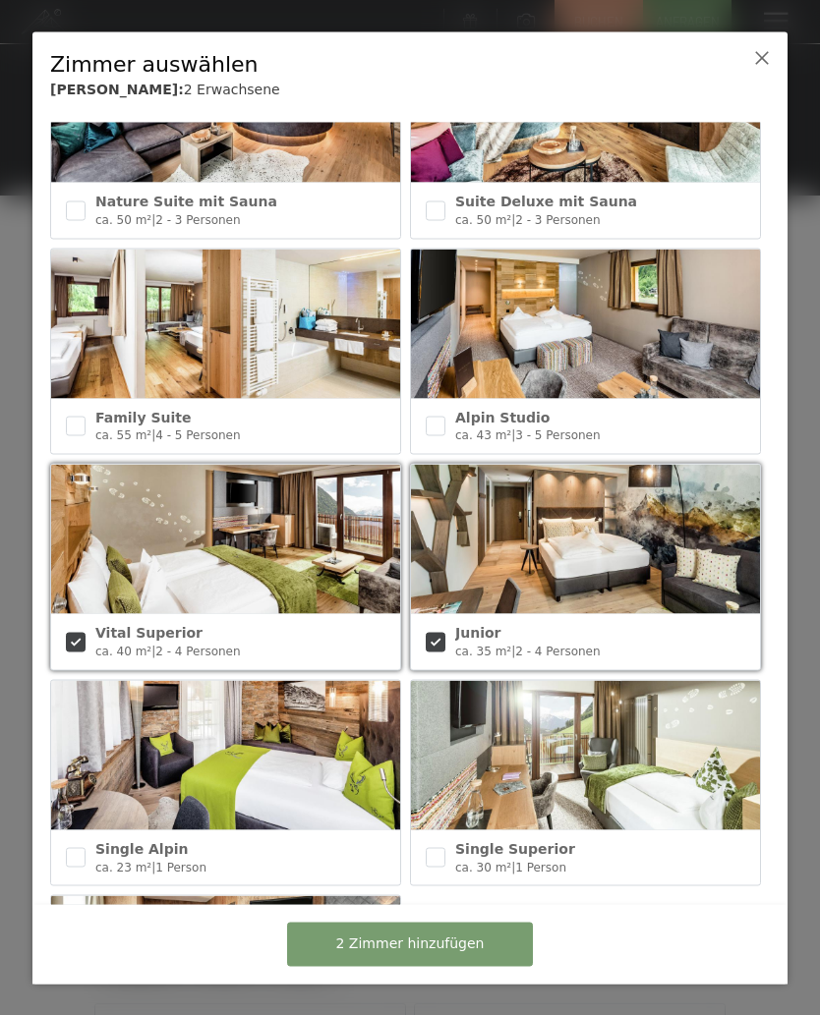
click at [444, 945] on span "2 Zimmer hinzufügen" at bounding box center [410, 945] width 148 height 20
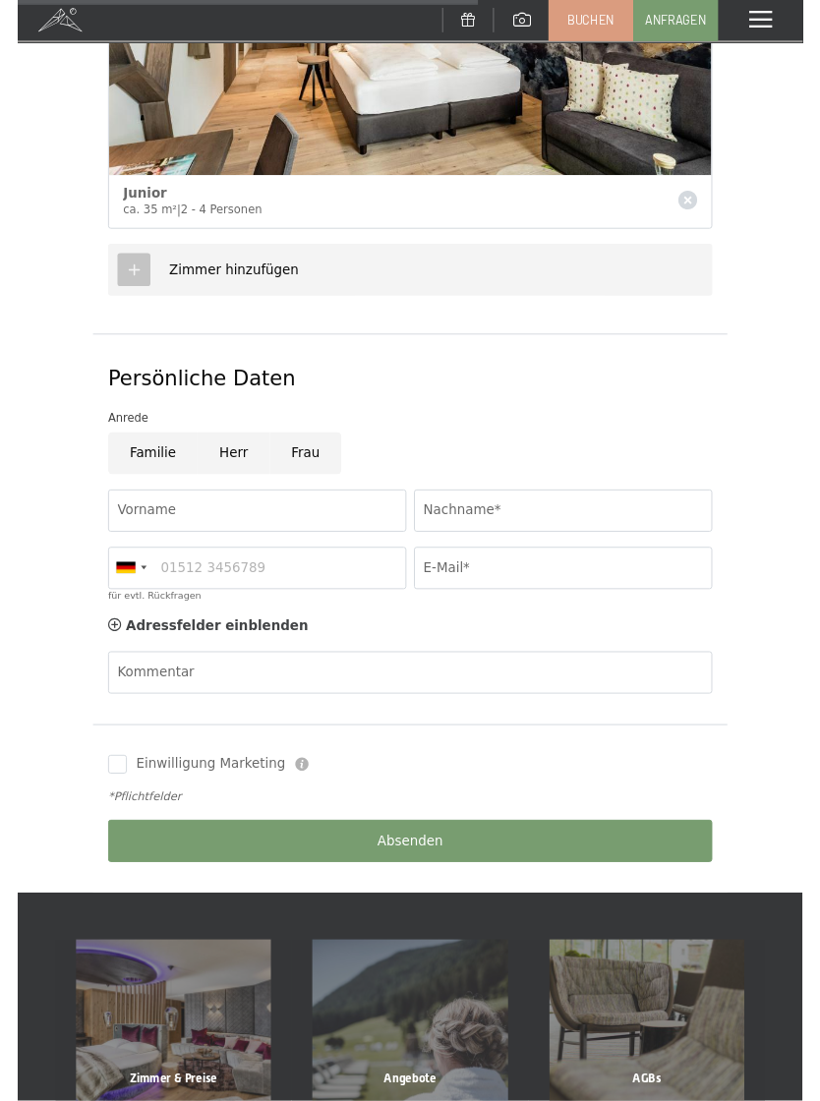
scroll to position [1195, 0]
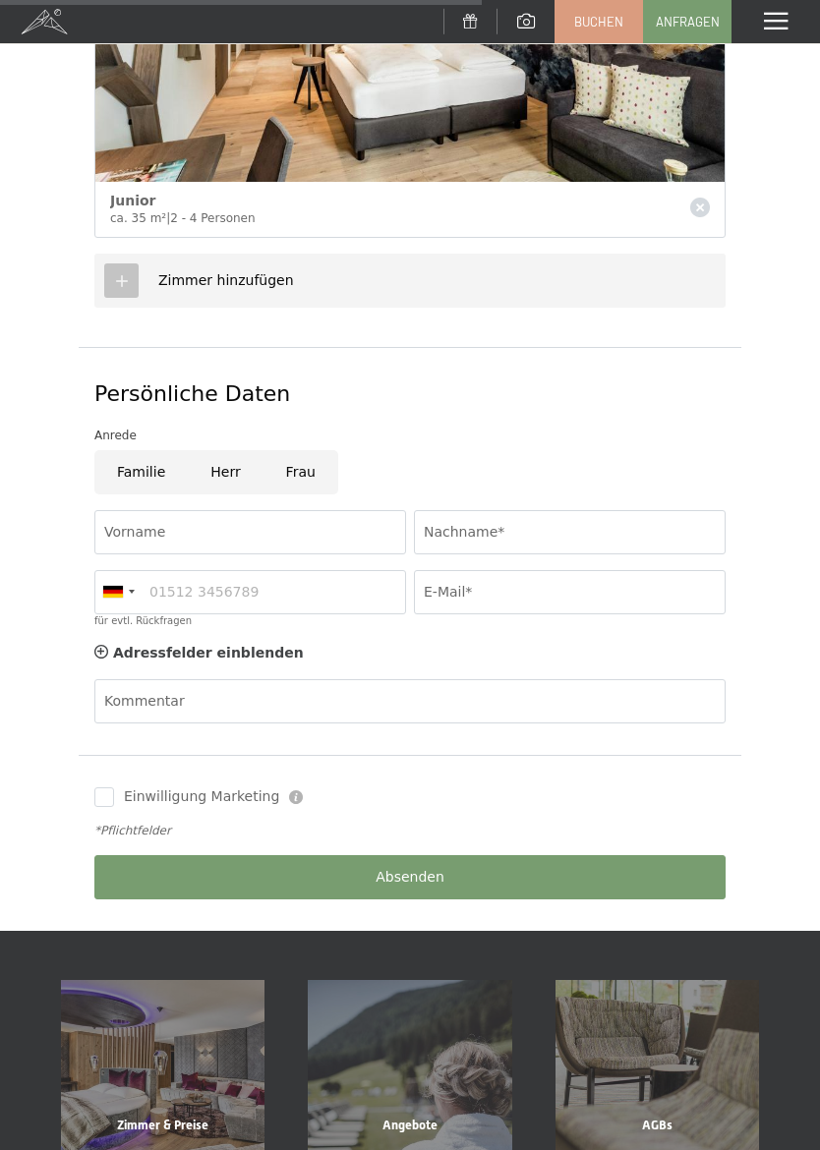
click at [225, 459] on input "Herr" at bounding box center [225, 472] width 75 height 44
radio input "true"
click at [181, 526] on input "Vorname" at bounding box center [250, 532] width 312 height 44
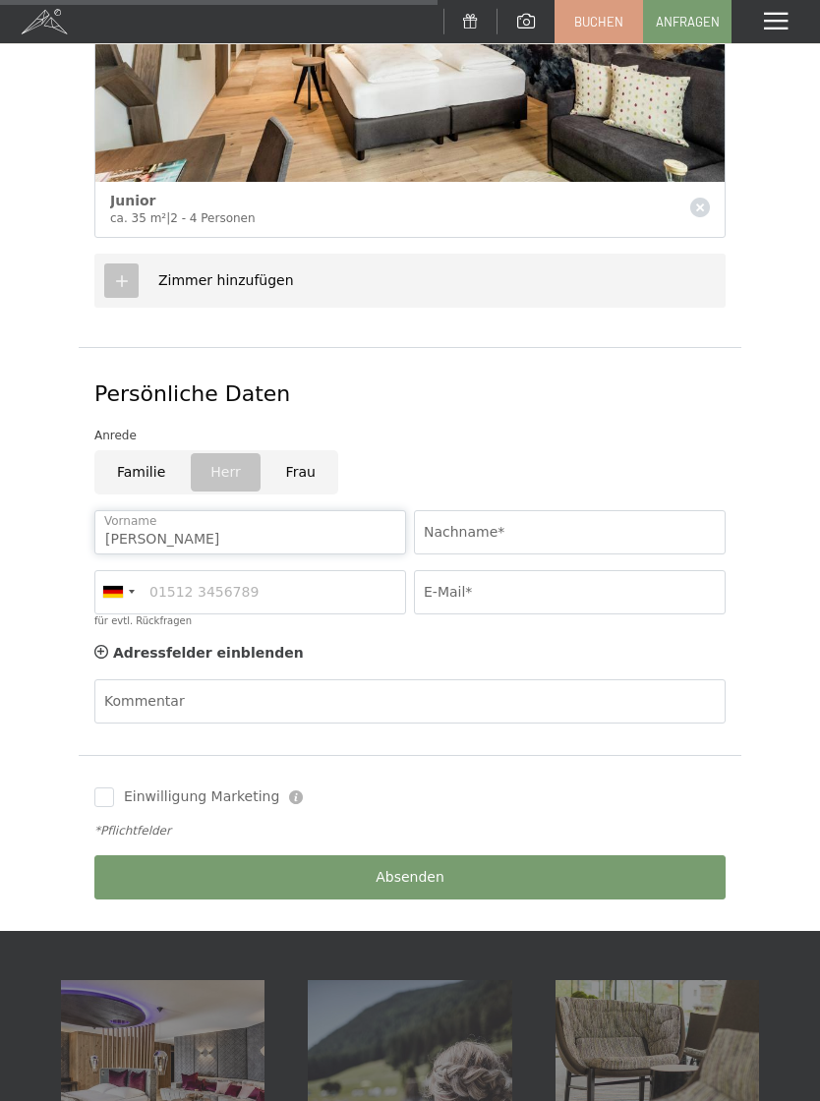
type input "Thomas"
click at [549, 527] on input "Nachname*" at bounding box center [570, 532] width 312 height 44
type input "Jehle"
click at [304, 586] on input "für evtl. Rückfragen" at bounding box center [250, 592] width 312 height 44
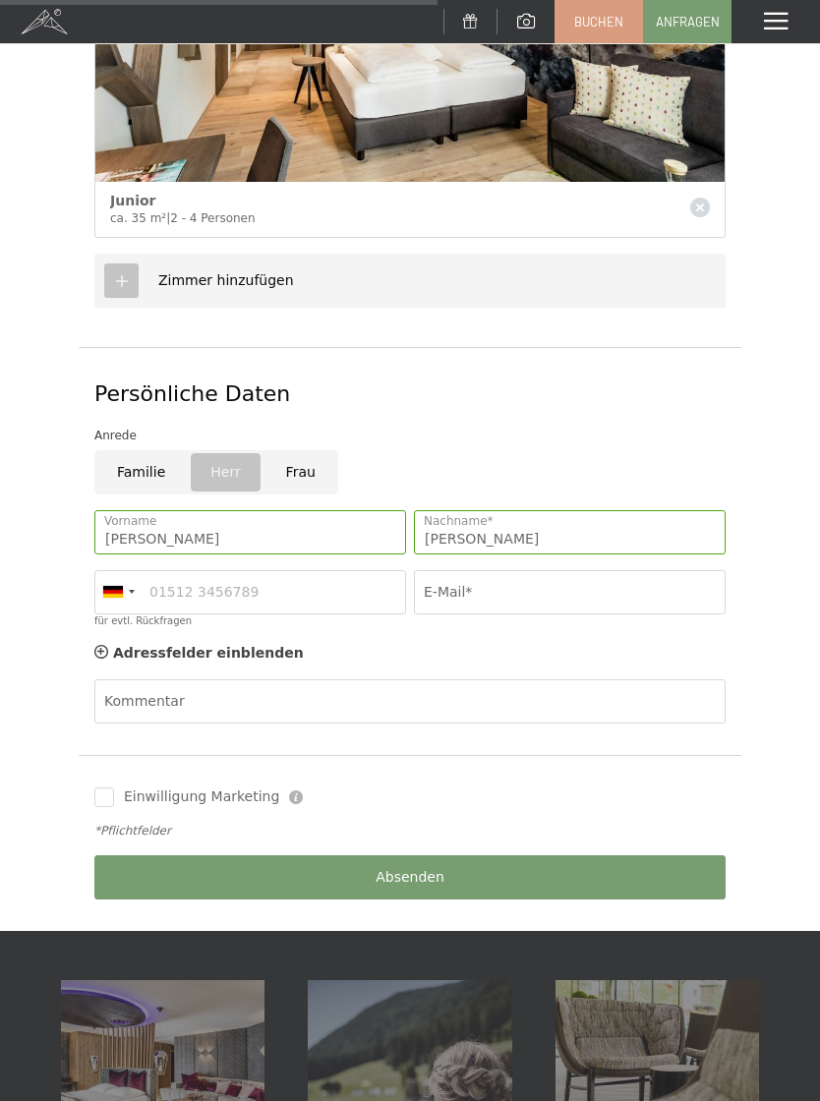
click at [122, 586] on div at bounding box center [113, 592] width 20 height 12
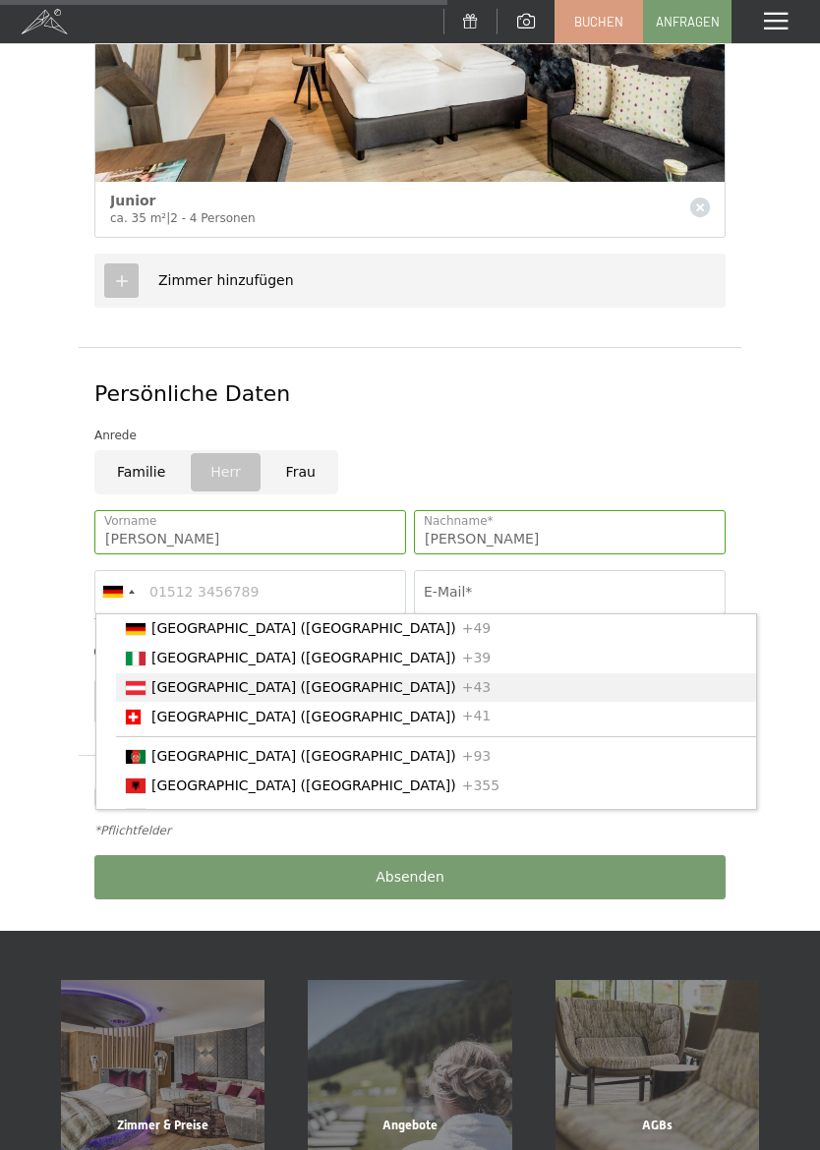
click at [169, 679] on span "[GEOGRAPHIC_DATA] ([GEOGRAPHIC_DATA])" at bounding box center [303, 687] width 305 height 16
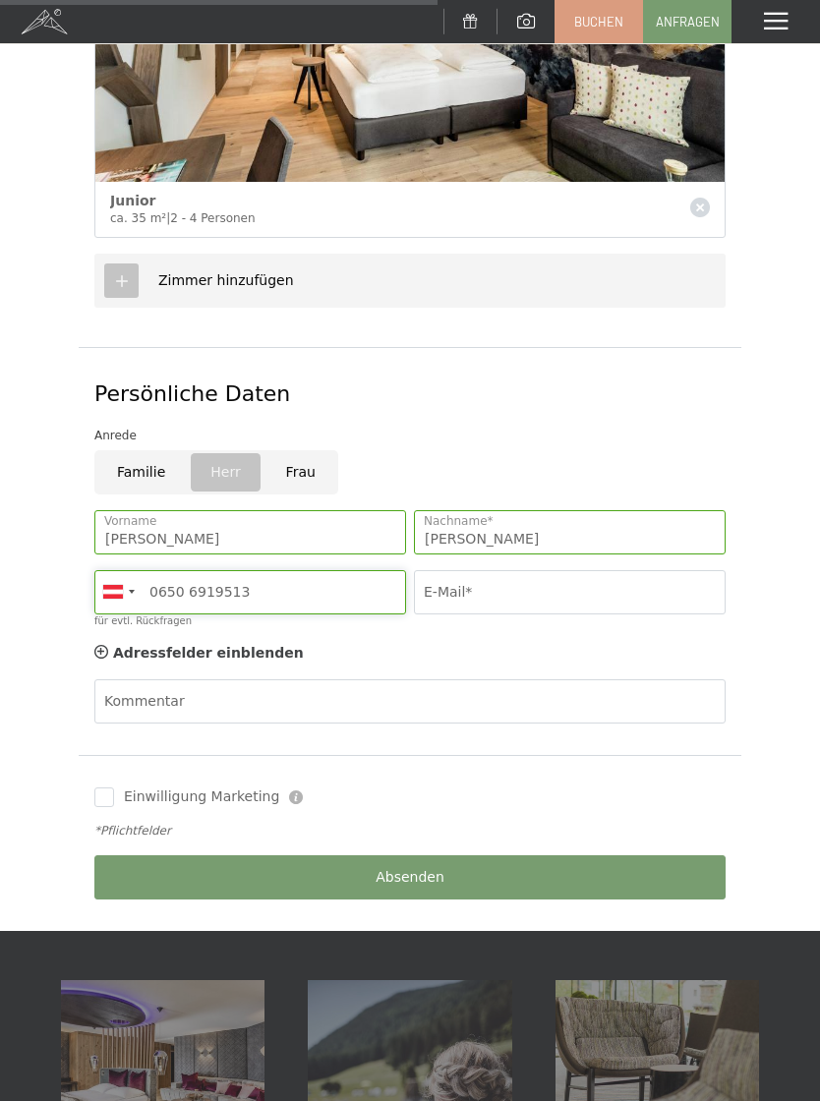
type input "0650 6919513"
click at [546, 587] on input "E-Mail*" at bounding box center [570, 592] width 312 height 44
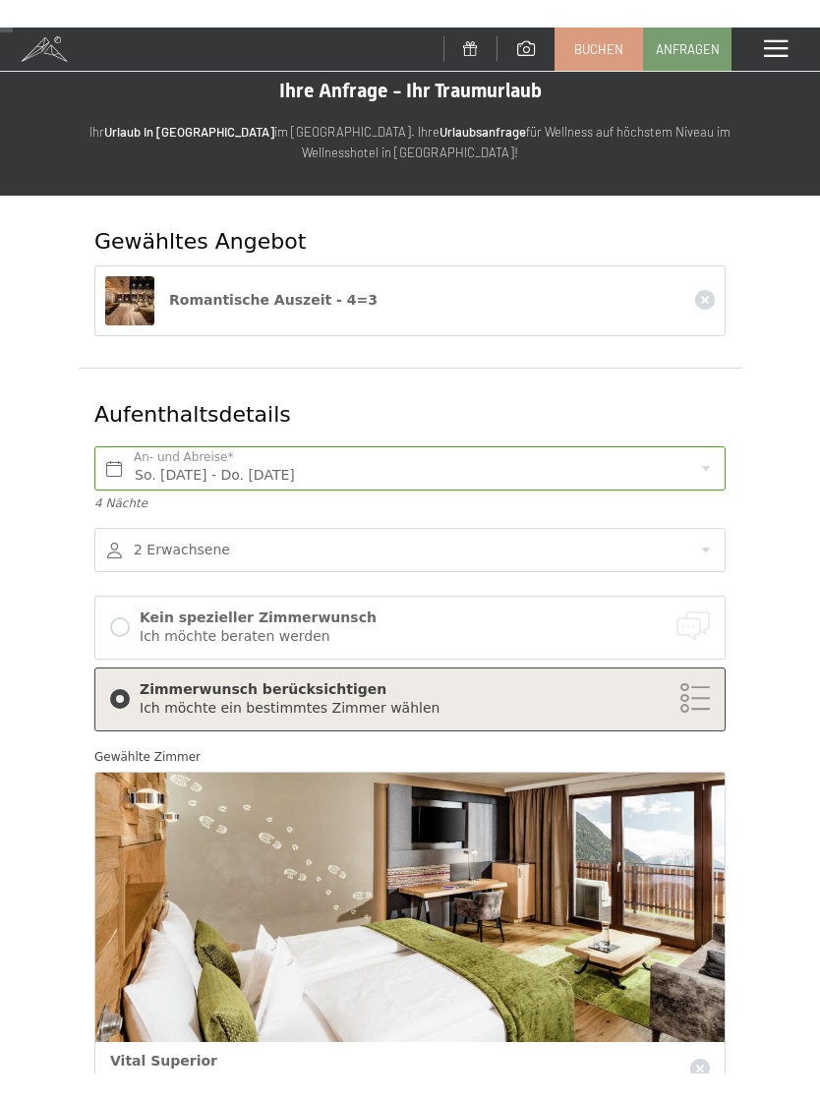
scroll to position [28, 0]
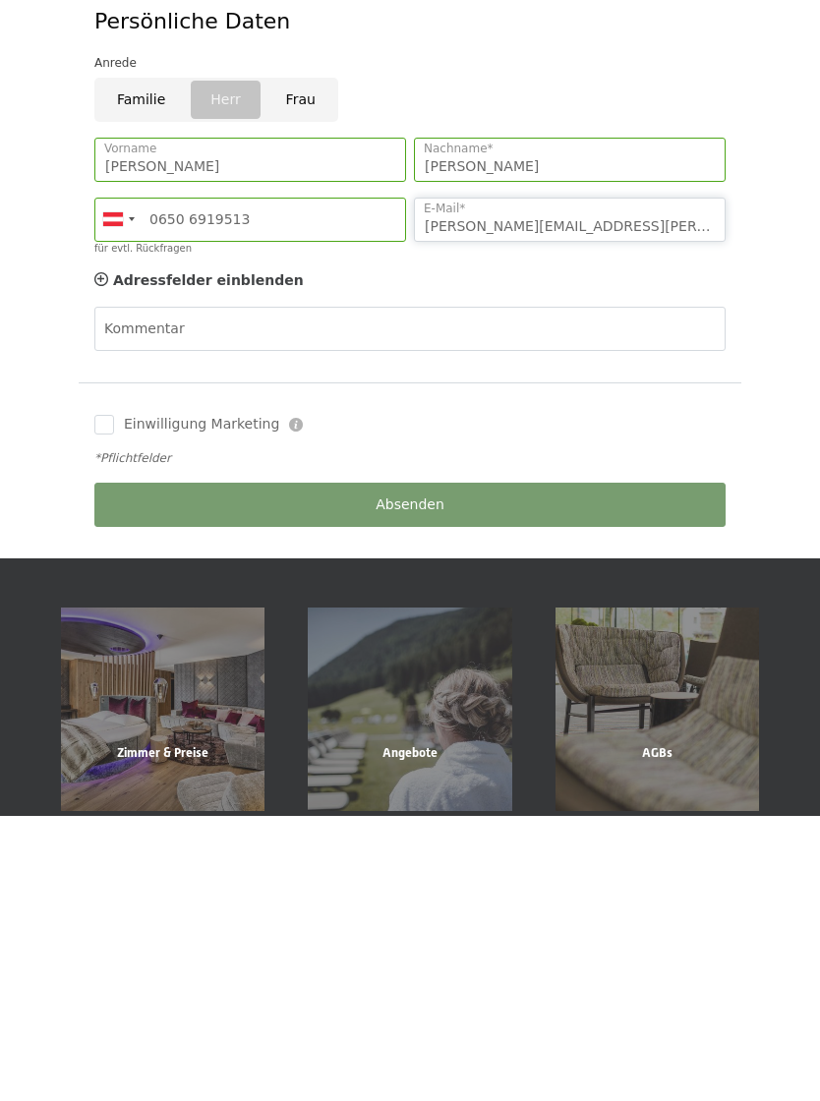
type input "jehle.thomas@vol.at"
click at [461, 760] on div "Absenden" at bounding box center [409, 790] width 639 height 60
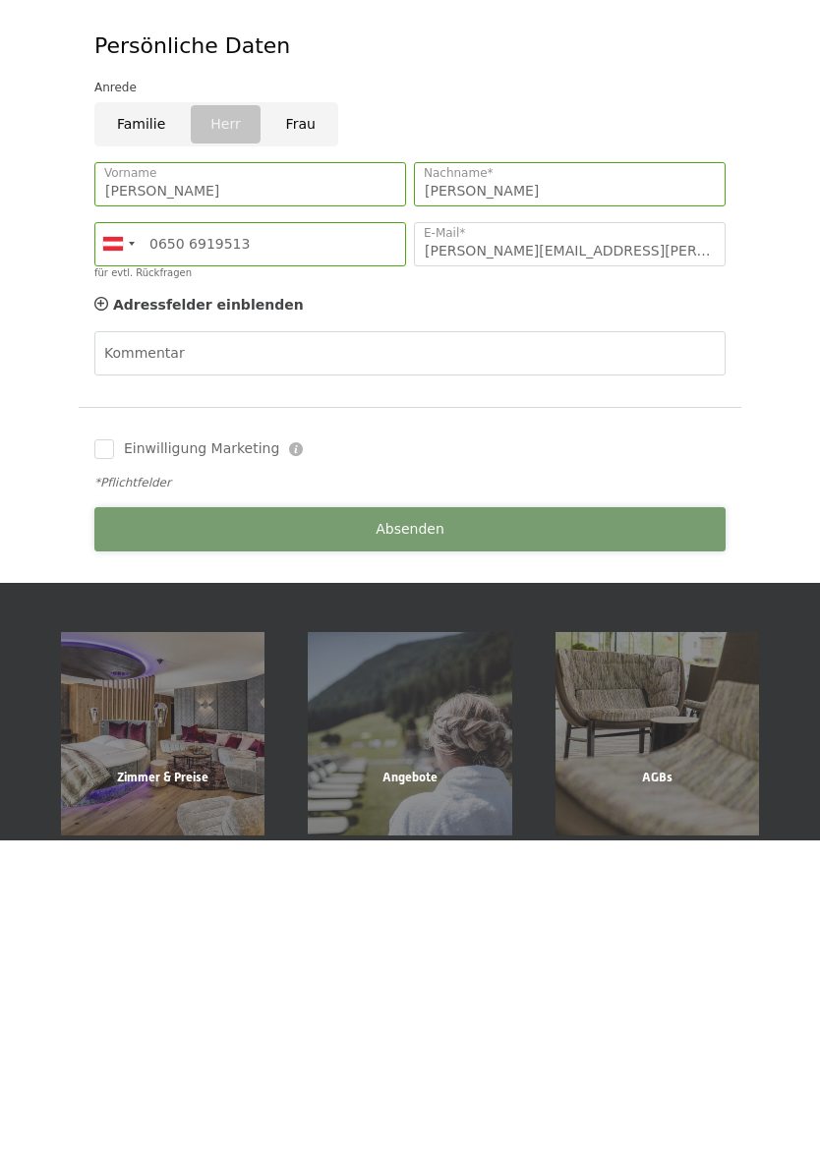
scroll to position [1568, 0]
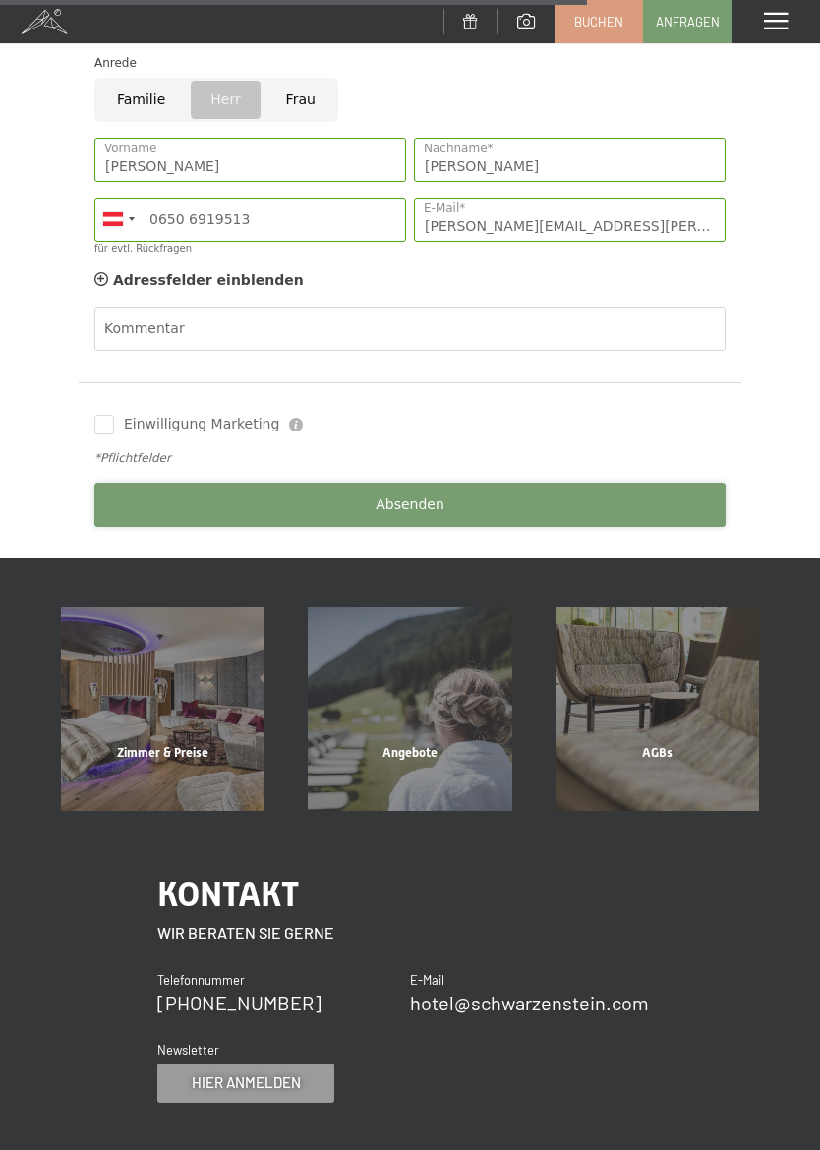
click at [430, 495] on span "Absenden" at bounding box center [410, 505] width 69 height 20
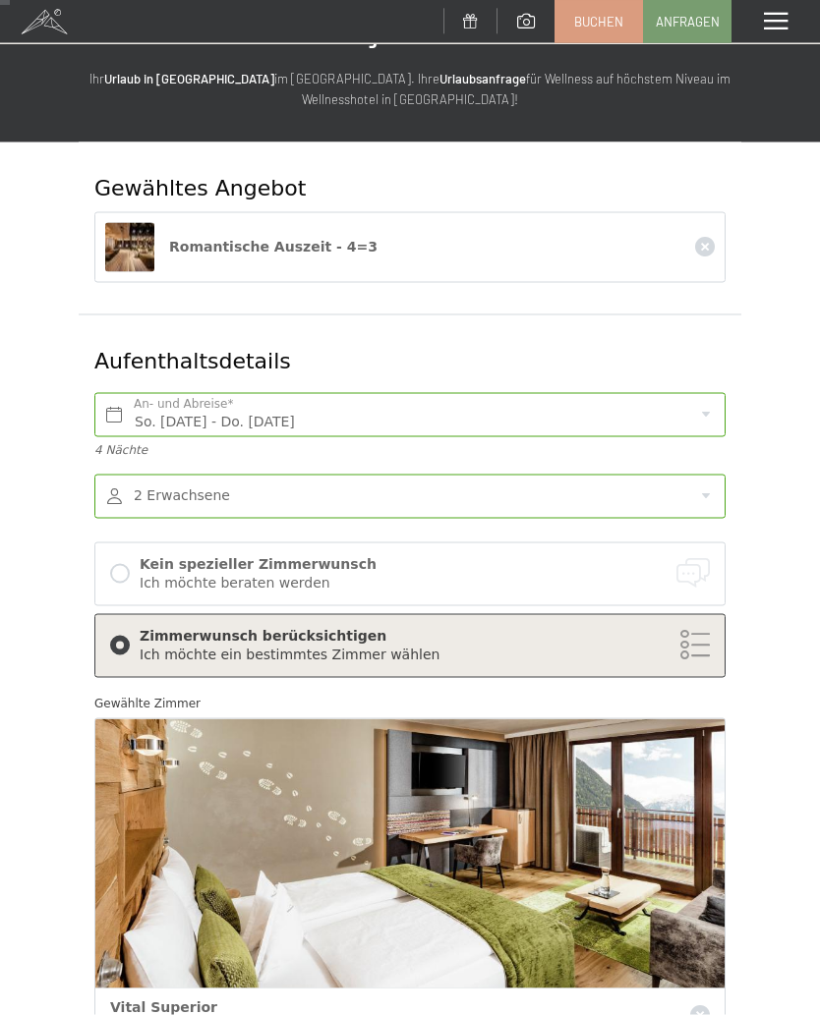
scroll to position [0, 0]
